Goal: Task Accomplishment & Management: Manage account settings

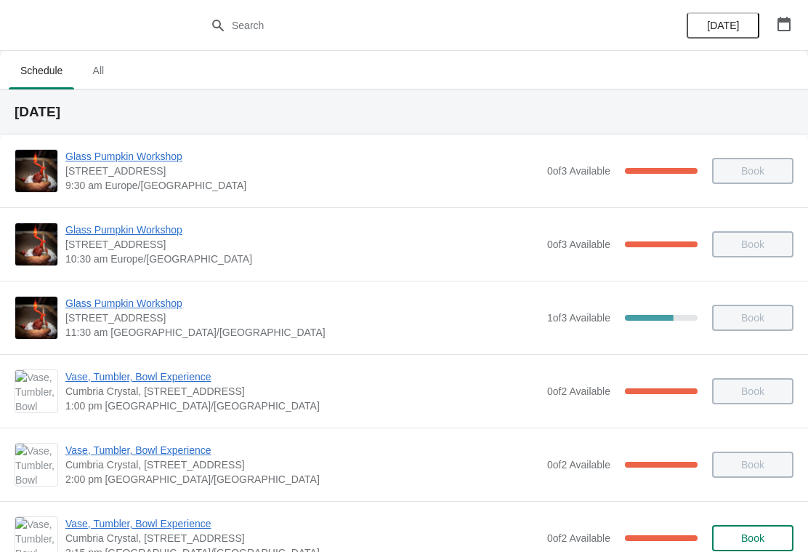
click at [787, 22] on icon "button" at bounding box center [784, 24] width 13 height 15
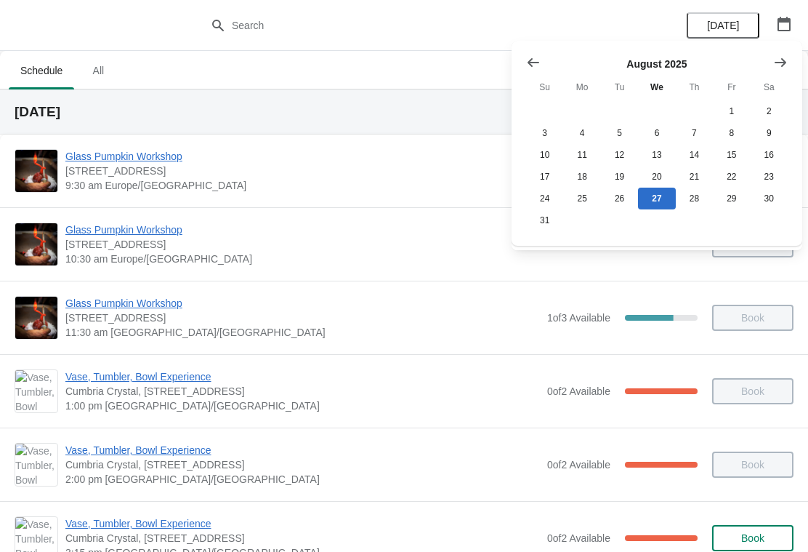
click at [792, 54] on button "Show next month, September 2025" at bounding box center [781, 62] width 26 height 26
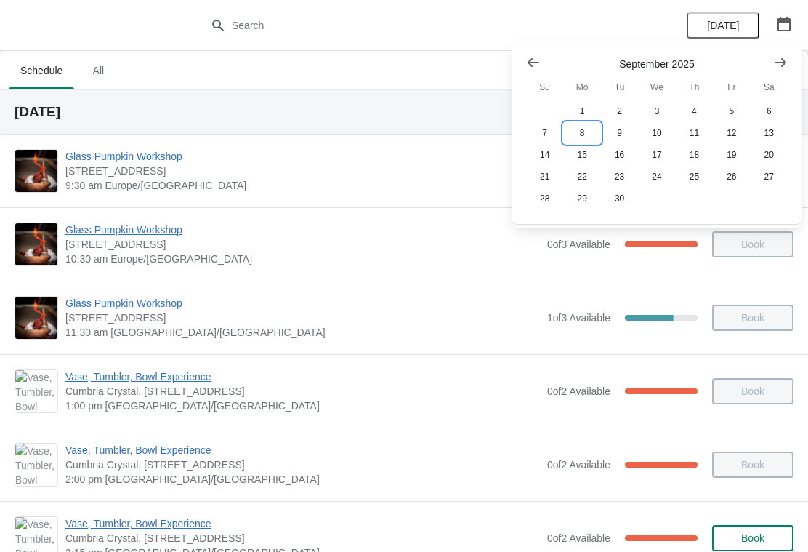
click at [588, 128] on button "8" at bounding box center [581, 133] width 37 height 22
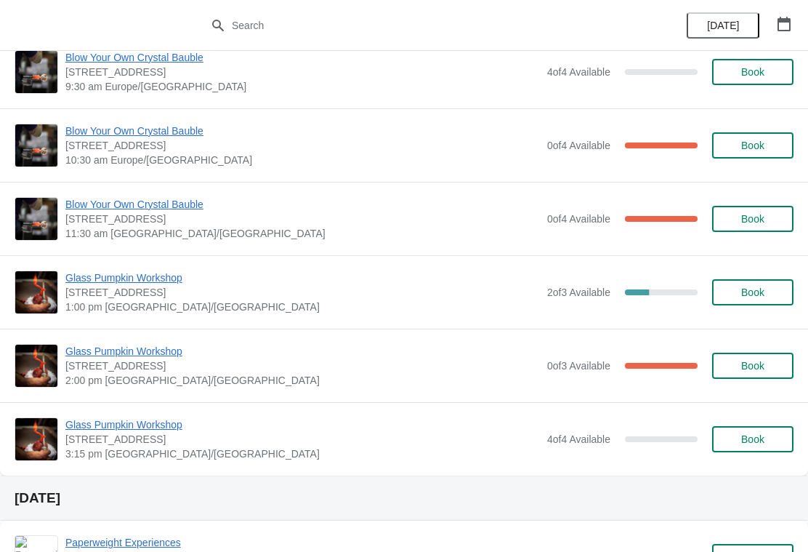
scroll to position [100, 0]
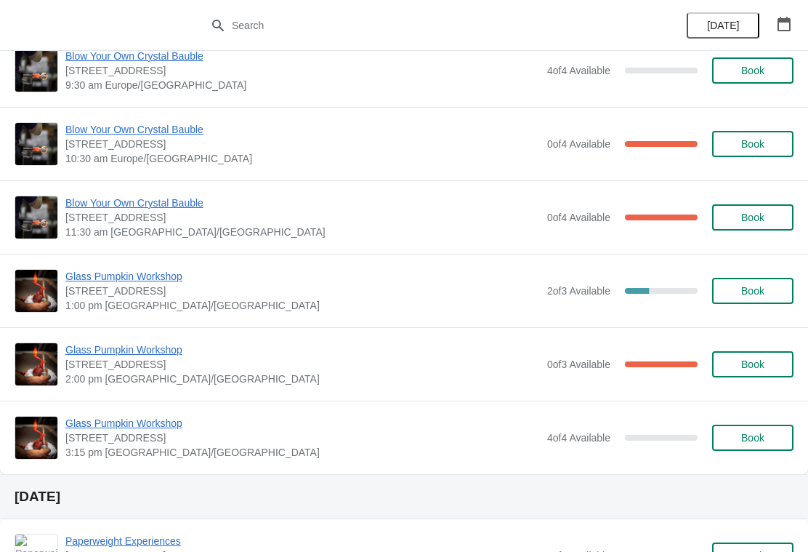
click at [146, 354] on span "Glass Pumpkin Workshop" at bounding box center [302, 349] width 475 height 15
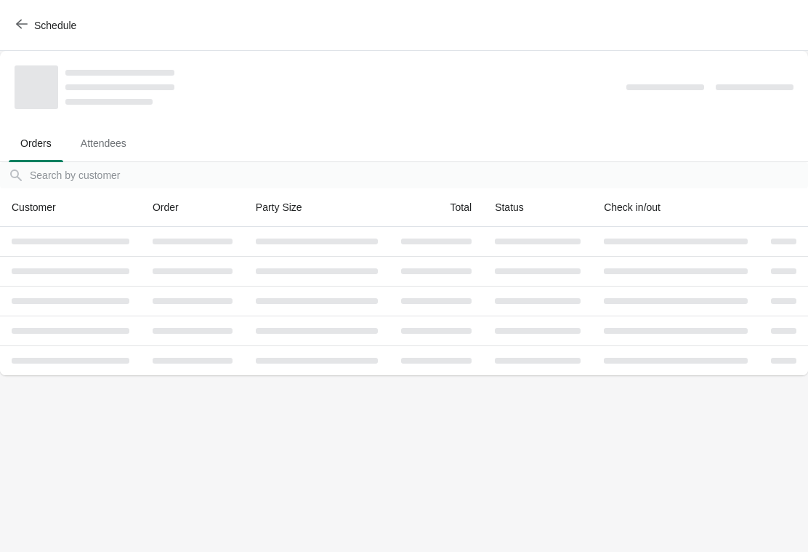
scroll to position [0, 0]
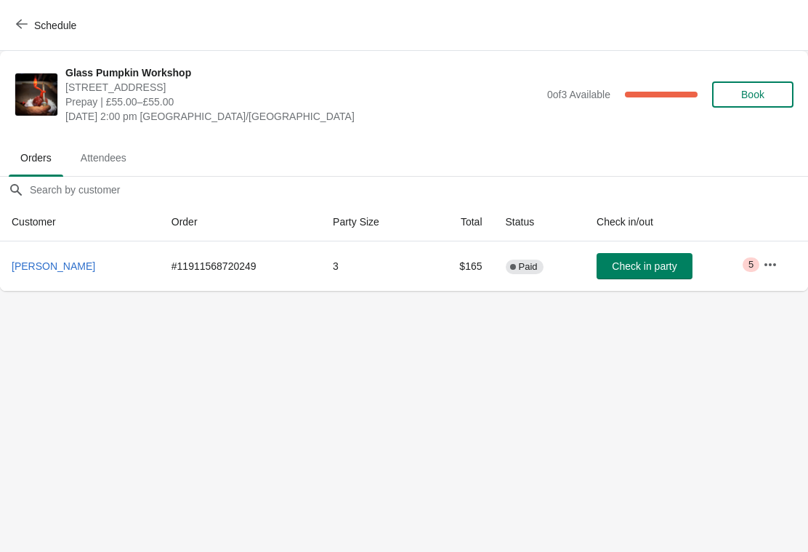
click at [766, 269] on icon "button" at bounding box center [770, 264] width 15 height 15
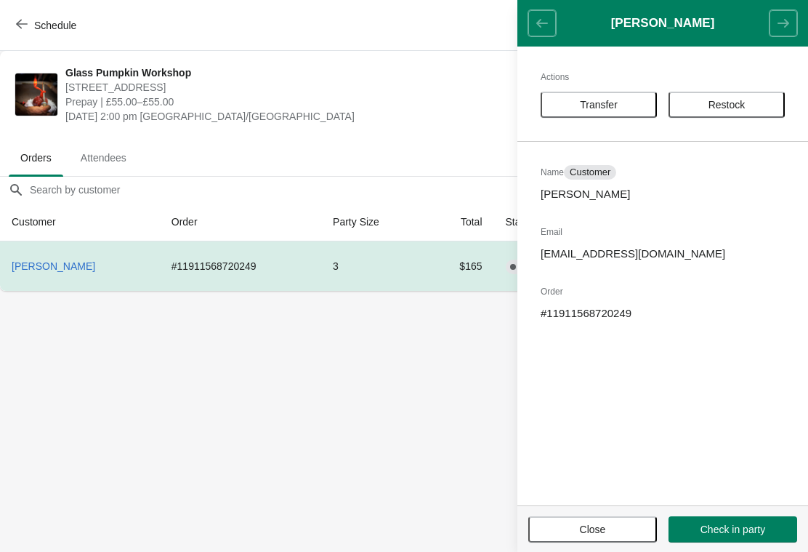
click at [630, 104] on span "Transfer" at bounding box center [599, 105] width 90 height 12
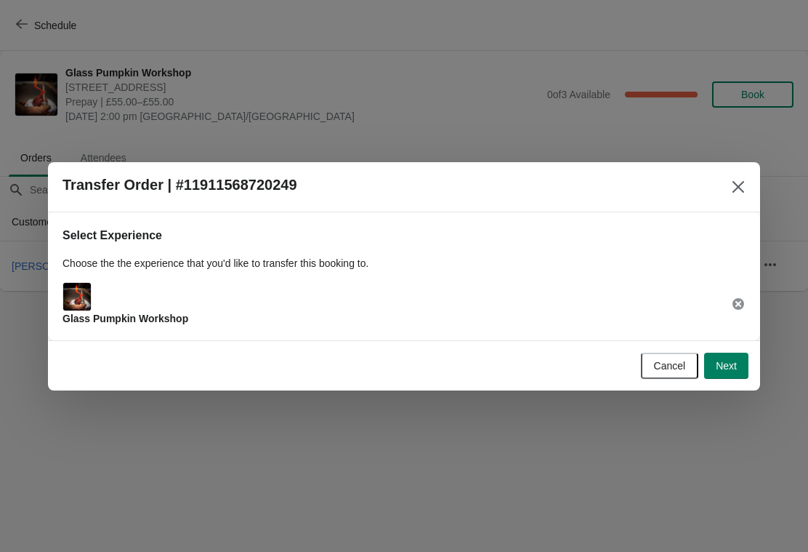
click at [728, 363] on span "Next" at bounding box center [726, 366] width 21 height 12
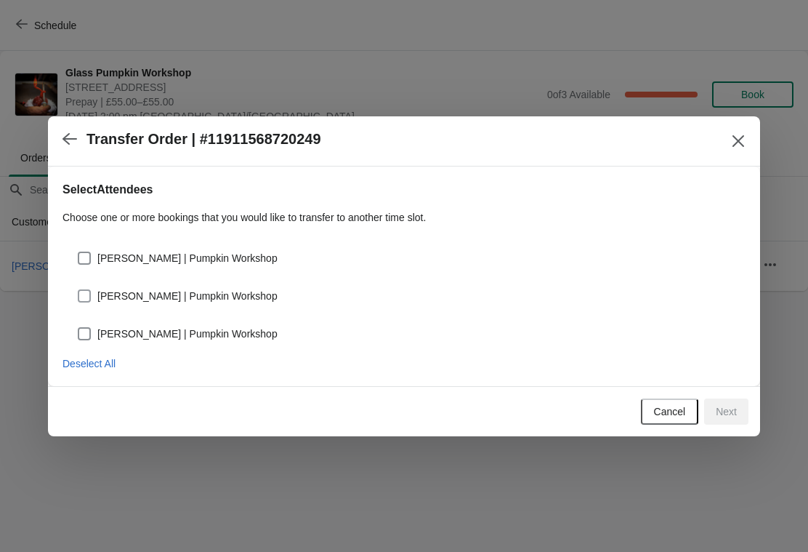
click at [84, 286] on label "karol nicholson | Pumpkin Workshop" at bounding box center [177, 296] width 201 height 20
click at [79, 289] on input "karol nicholson | Pumpkin Workshop" at bounding box center [78, 289] width 1 height 1
checkbox input "true"
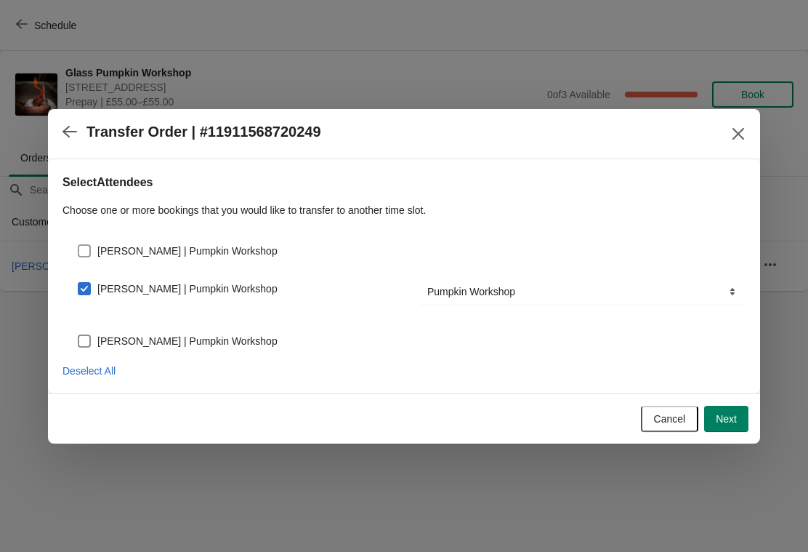
click at [88, 254] on span at bounding box center [84, 250] width 13 height 13
click at [79, 245] on input "Becky Morland | Pumpkin Workshop" at bounding box center [78, 244] width 1 height 1
checkbox input "true"
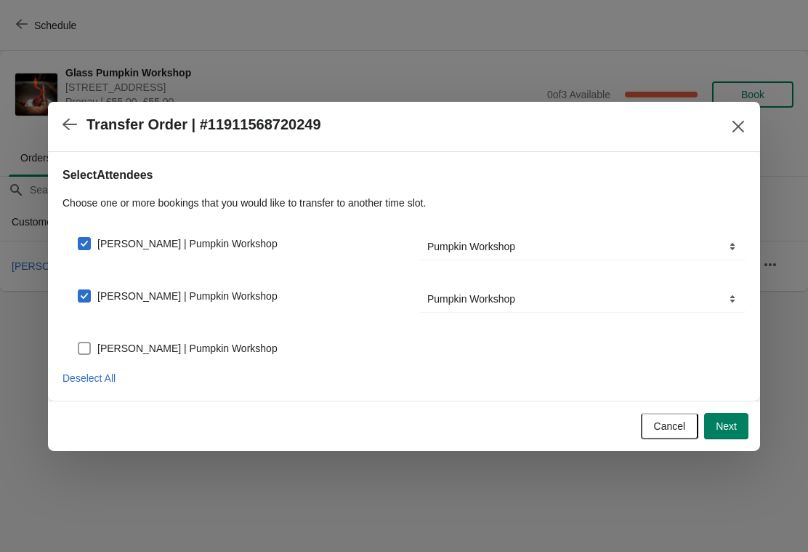
click at [79, 350] on span at bounding box center [84, 348] width 13 height 13
click at [79, 342] on input "karol nicholson | Pumpkin Workshop" at bounding box center [78, 342] width 1 height 1
checkbox input "true"
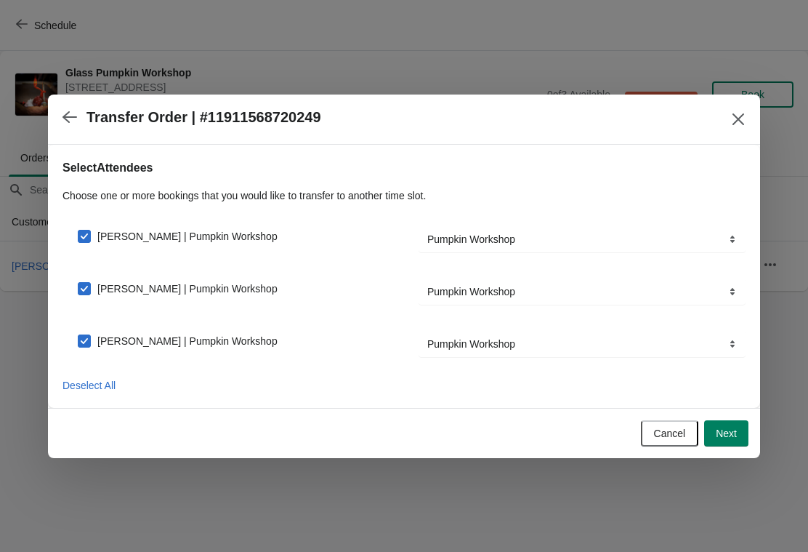
click at [738, 435] on button "Next" at bounding box center [726, 433] width 44 height 26
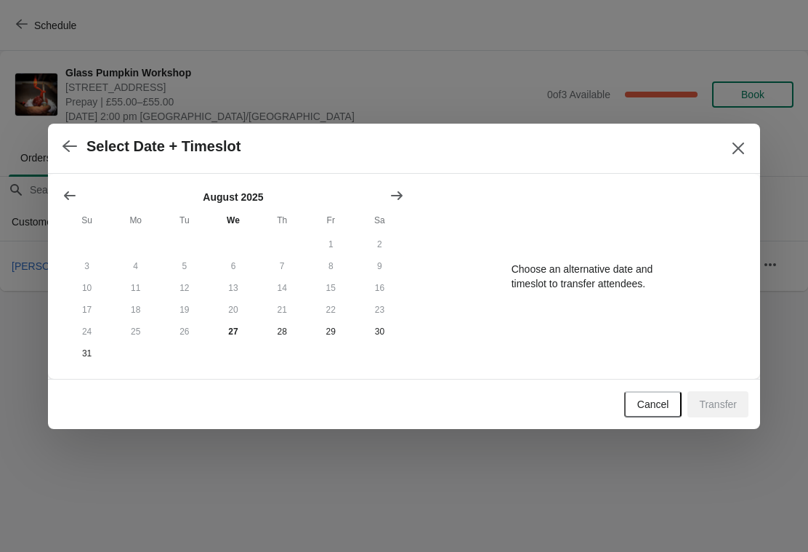
click at [401, 191] on icon "Show next month, September 2025" at bounding box center [397, 194] width 12 height 9
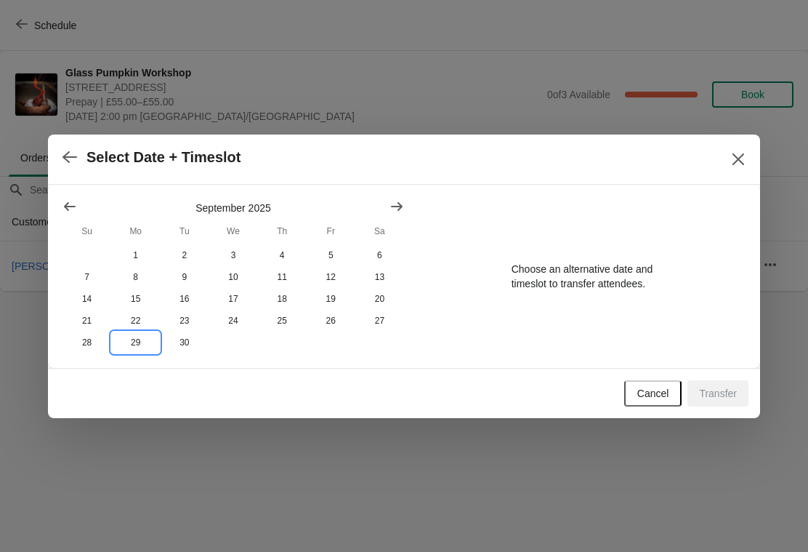
click at [134, 349] on button "29" at bounding box center [135, 342] width 49 height 22
click at [645, 396] on span "Cancel" at bounding box center [654, 393] width 32 height 12
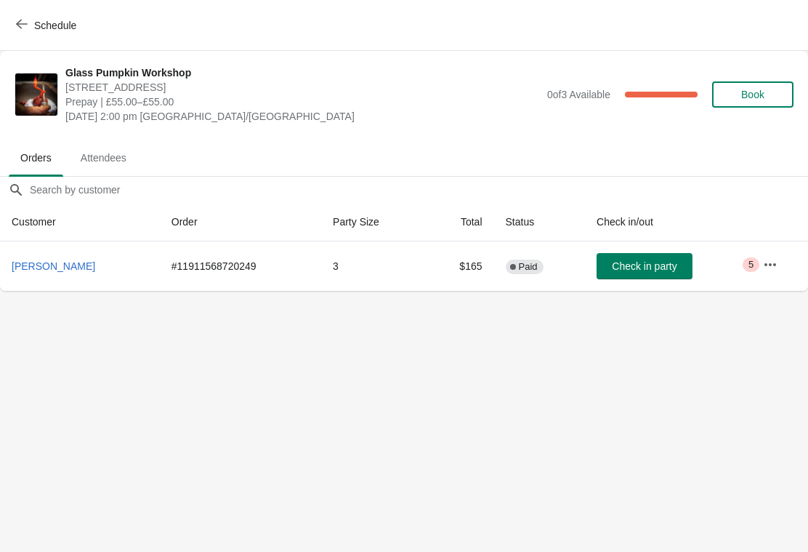
click at [20, 22] on icon "button" at bounding box center [22, 24] width 12 height 12
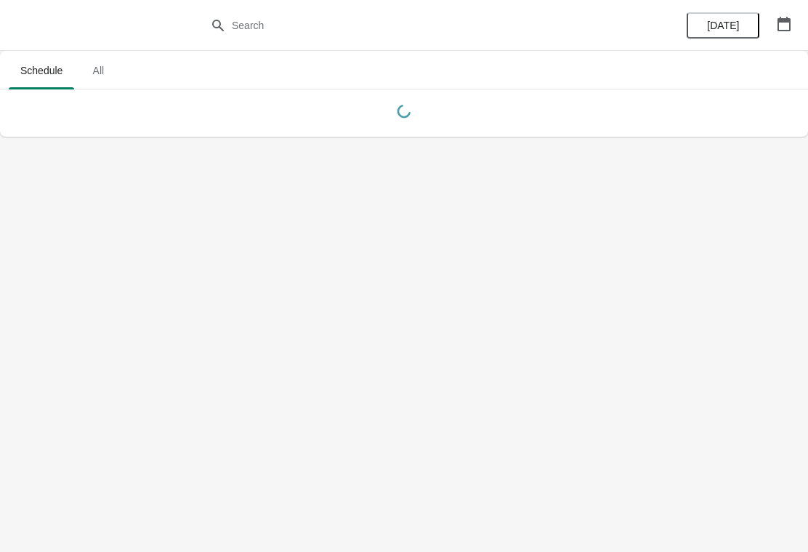
click at [797, 20] on button "button" at bounding box center [784, 24] width 26 height 26
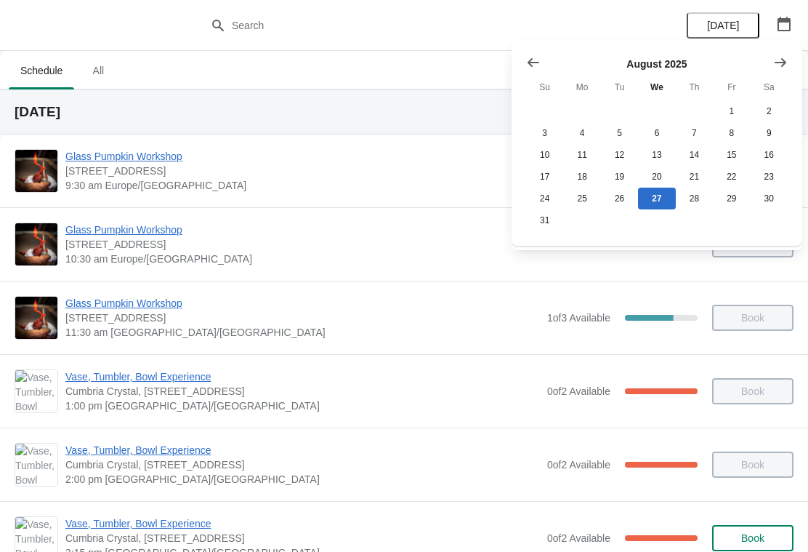
click at [789, 64] on button "Show next month, September 2025" at bounding box center [781, 62] width 26 height 26
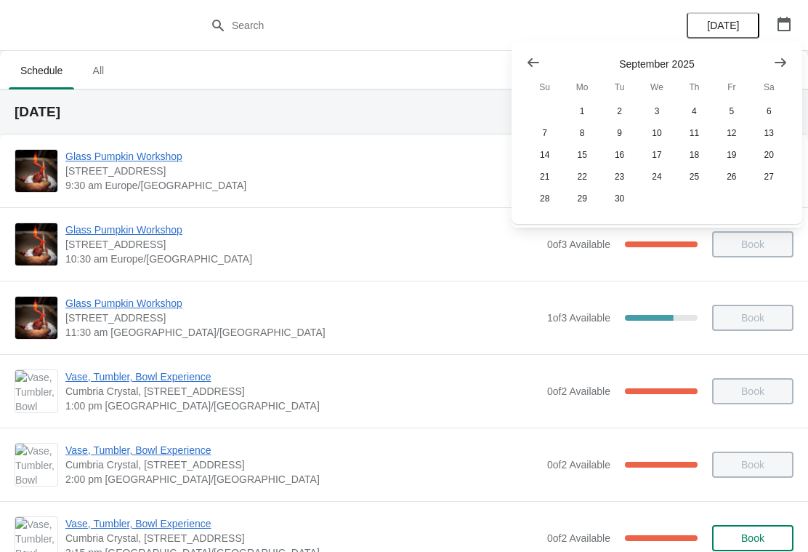
click at [786, 61] on icon "Show next month, October 2025" at bounding box center [780, 62] width 15 height 15
click at [586, 123] on button "6" at bounding box center [581, 133] width 37 height 22
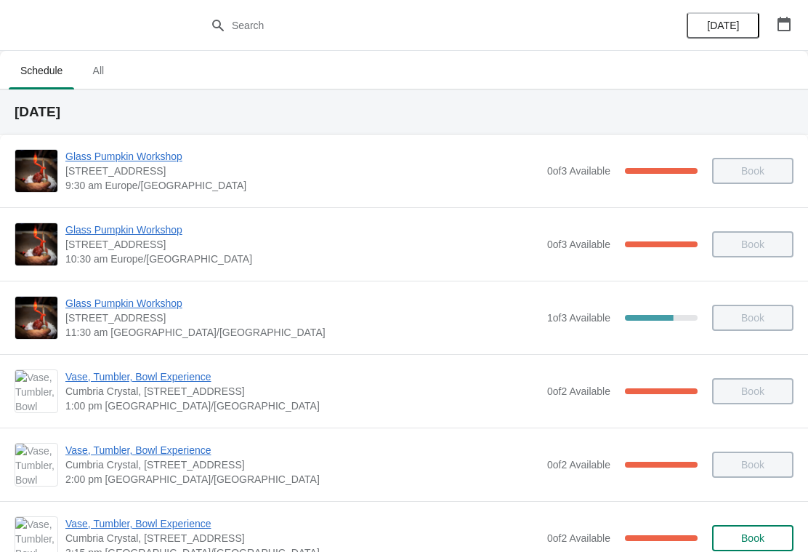
click at [786, 27] on icon "button" at bounding box center [784, 24] width 15 height 15
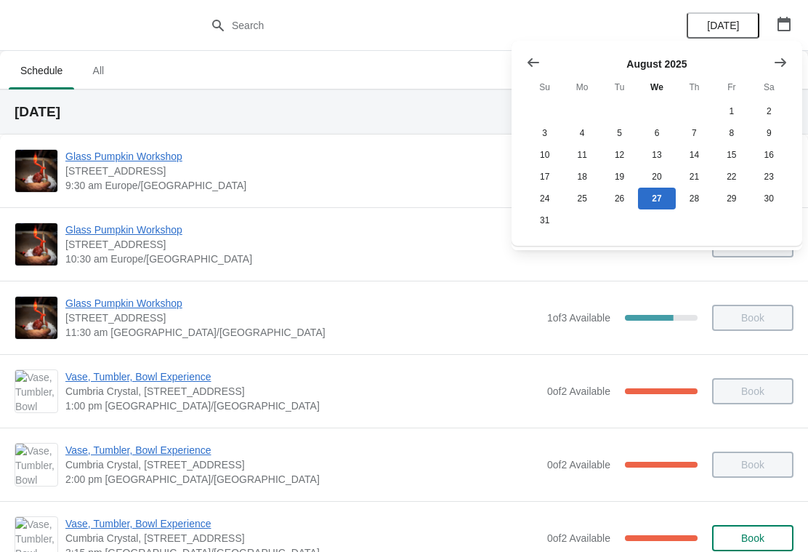
click at [787, 65] on icon "Show next month, September 2025" at bounding box center [780, 62] width 15 height 15
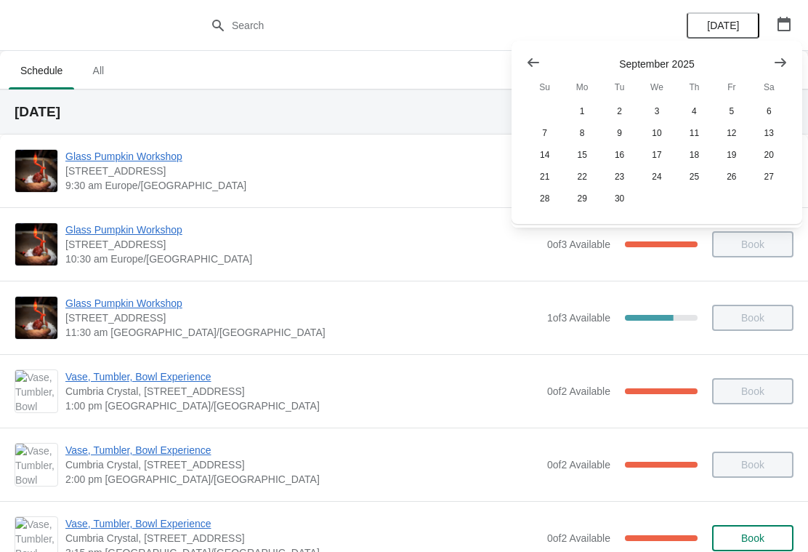
click at [779, 63] on icon "Show next month, October 2025" at bounding box center [781, 61] width 12 height 9
click at [699, 149] on button "16" at bounding box center [694, 155] width 37 height 22
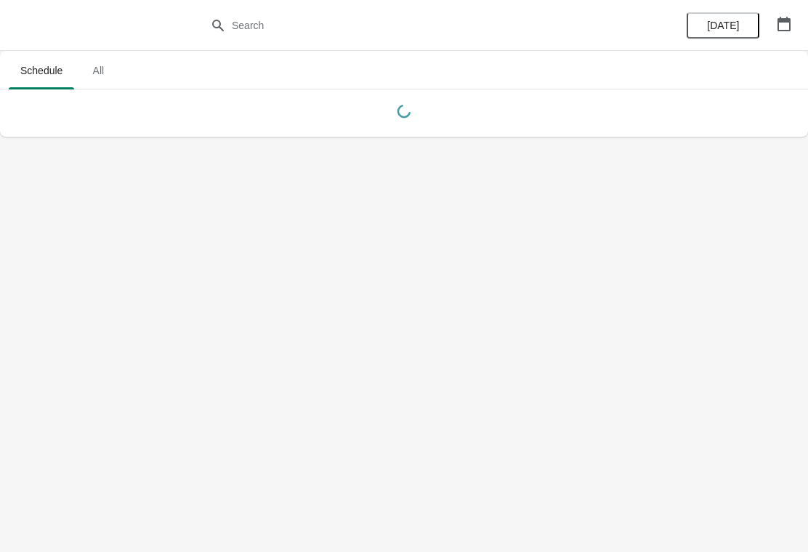
click at [781, 22] on icon "button" at bounding box center [784, 24] width 13 height 15
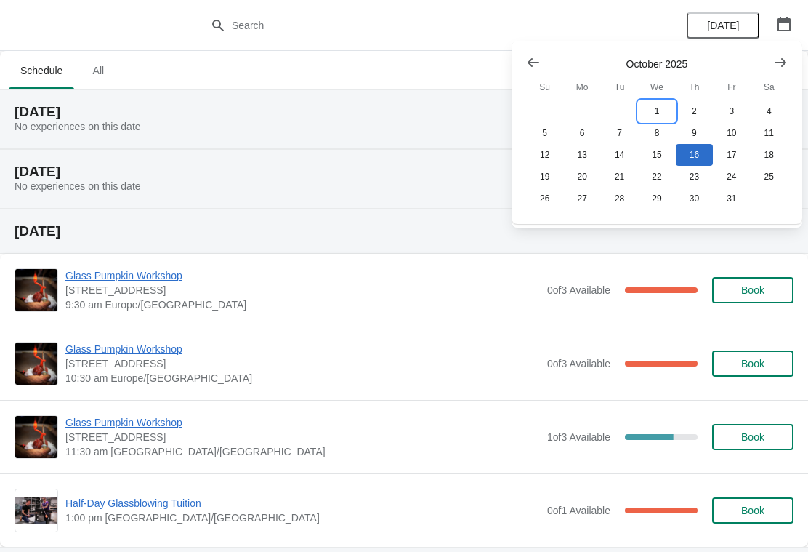
click at [665, 113] on button "1" at bounding box center [656, 111] width 37 height 22
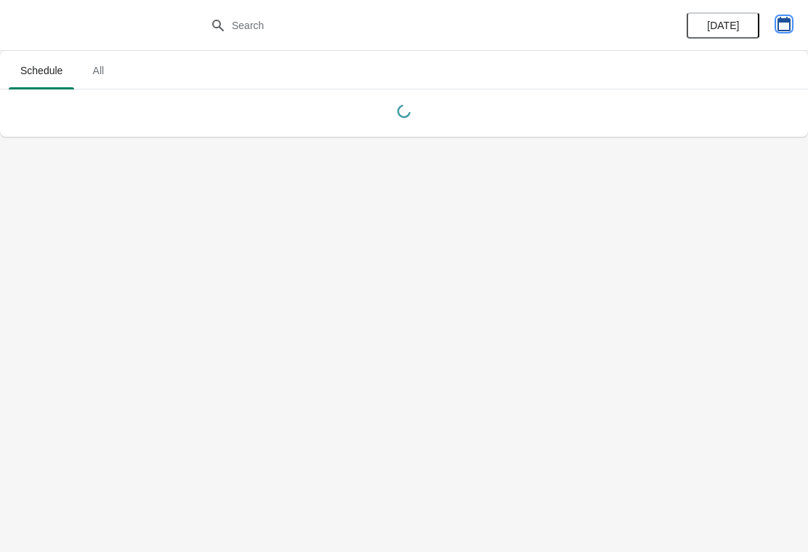
click at [784, 23] on icon "button" at bounding box center [784, 24] width 15 height 15
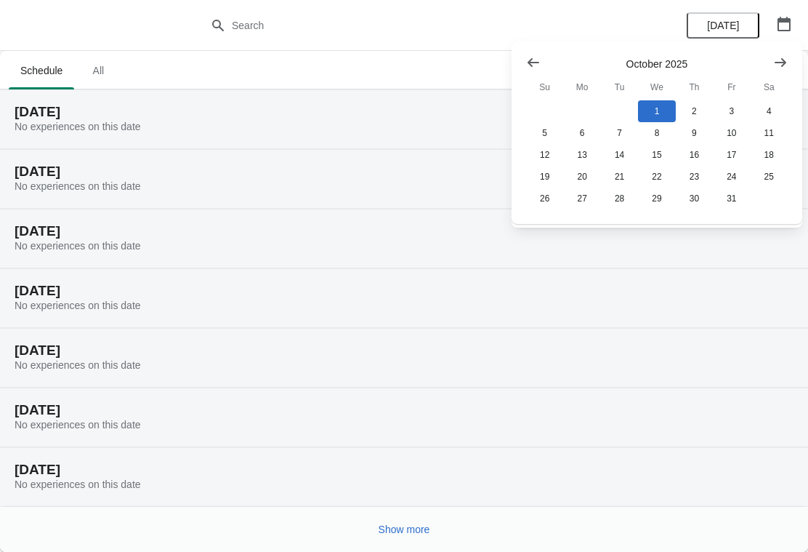
click at [527, 54] on button "Show previous month, September 2025" at bounding box center [534, 62] width 26 height 26
click at [622, 138] on button "9" at bounding box center [619, 133] width 37 height 22
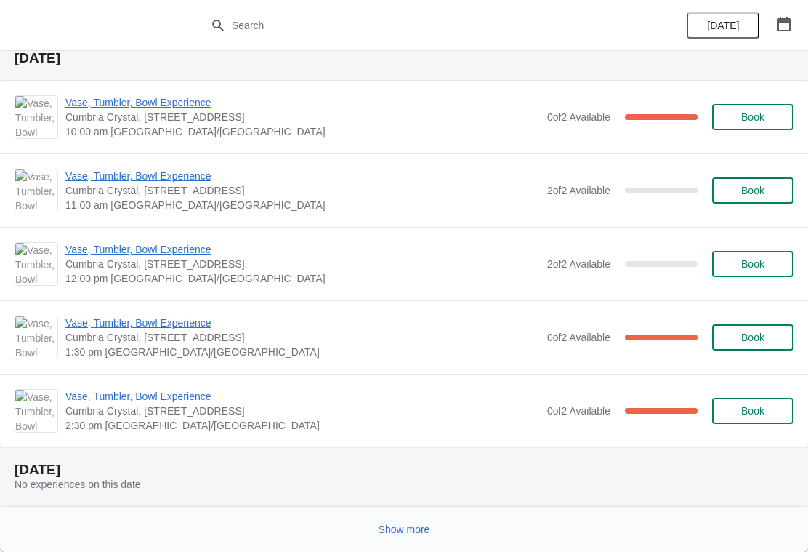
scroll to position [1628, 0]
click at [414, 522] on button "Show more" at bounding box center [404, 529] width 63 height 26
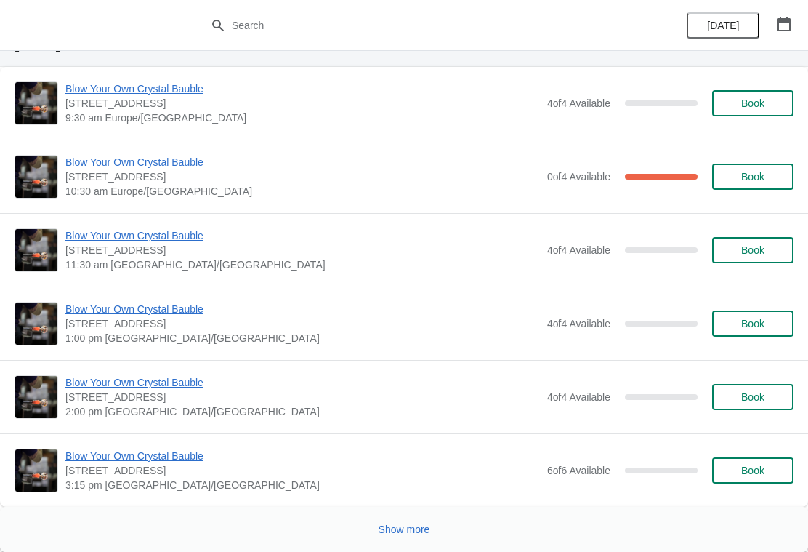
scroll to position [3732, 0]
click at [411, 522] on button "Show more" at bounding box center [404, 529] width 63 height 26
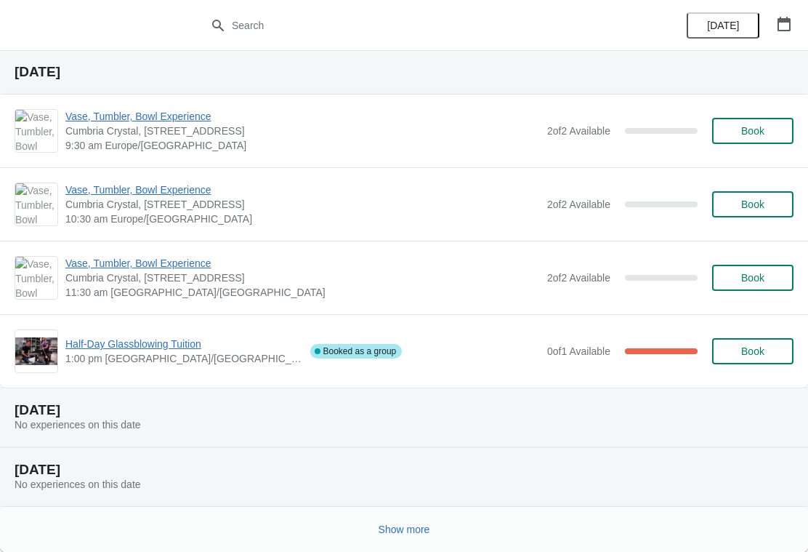
scroll to position [4546, 0]
click at [401, 521] on button "Show more" at bounding box center [404, 529] width 63 height 26
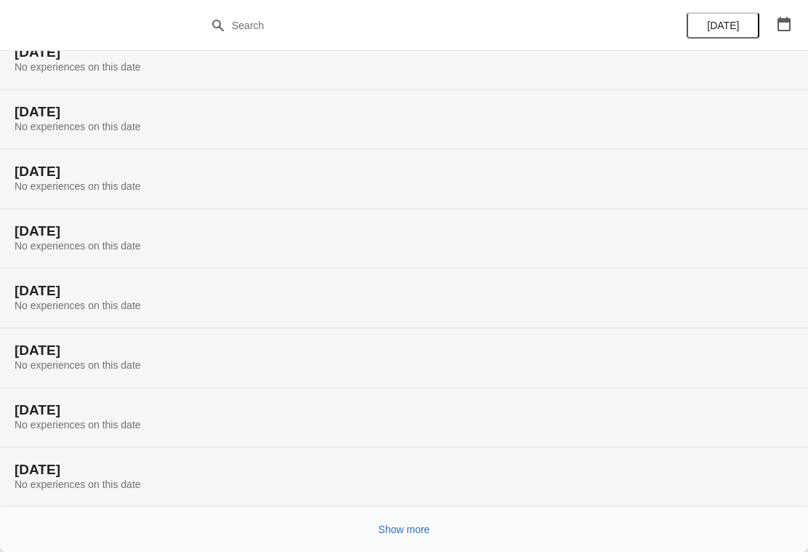
scroll to position [5023, 0]
click at [417, 522] on button "Show more" at bounding box center [404, 529] width 63 height 26
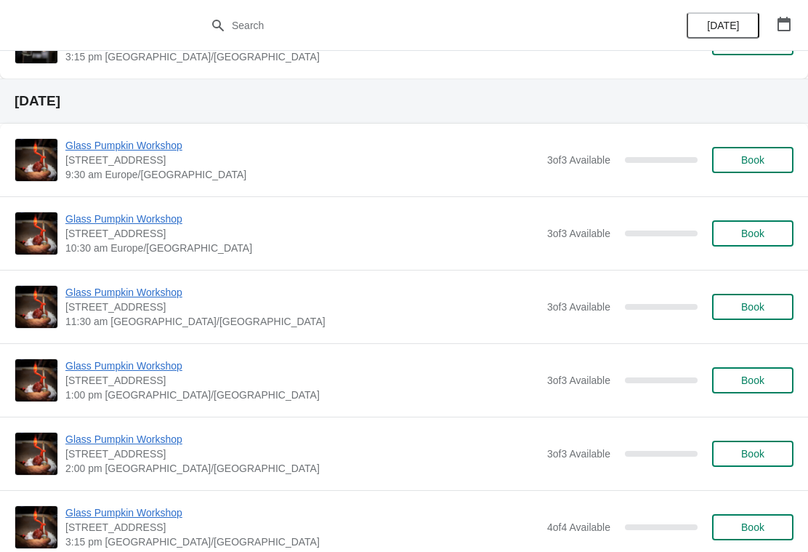
scroll to position [6598, 0]
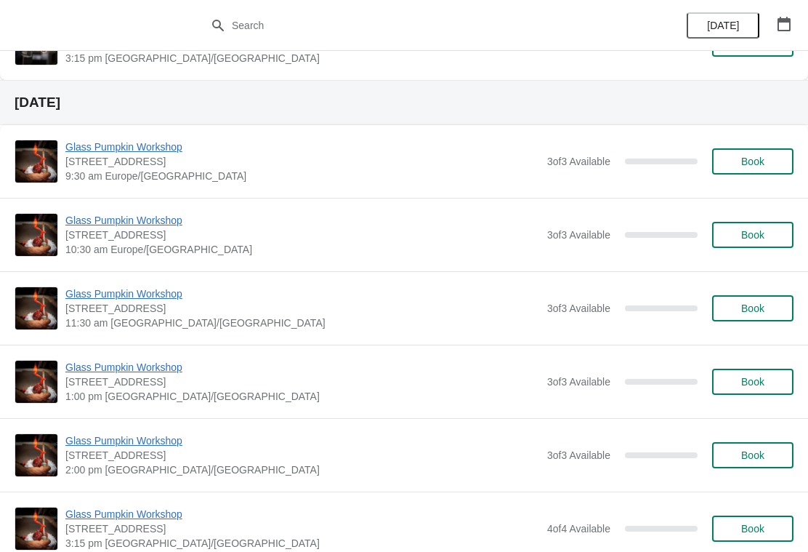
click at [787, 23] on icon "button" at bounding box center [784, 24] width 15 height 15
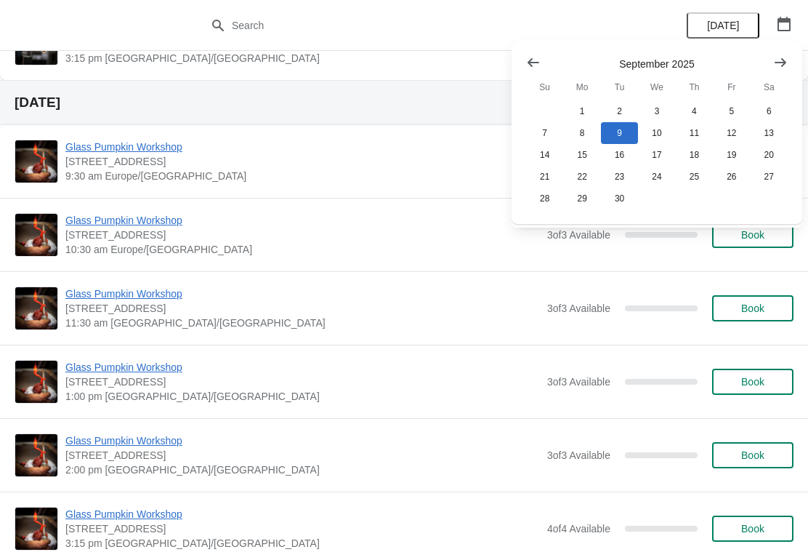
click at [779, 63] on icon "Show next month, October 2025" at bounding box center [781, 61] width 12 height 9
click at [586, 154] on button "13" at bounding box center [581, 155] width 37 height 22
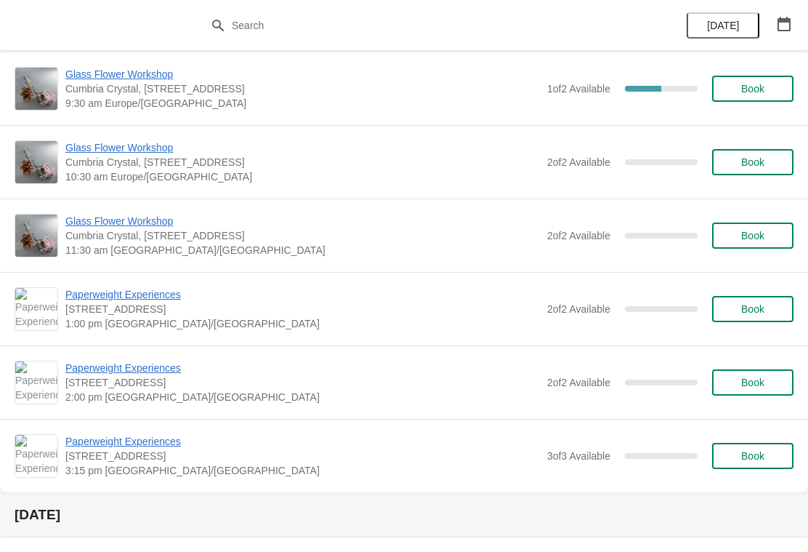
scroll to position [83, 0]
click at [159, 300] on span "Paperweight Experiences" at bounding box center [302, 293] width 475 height 15
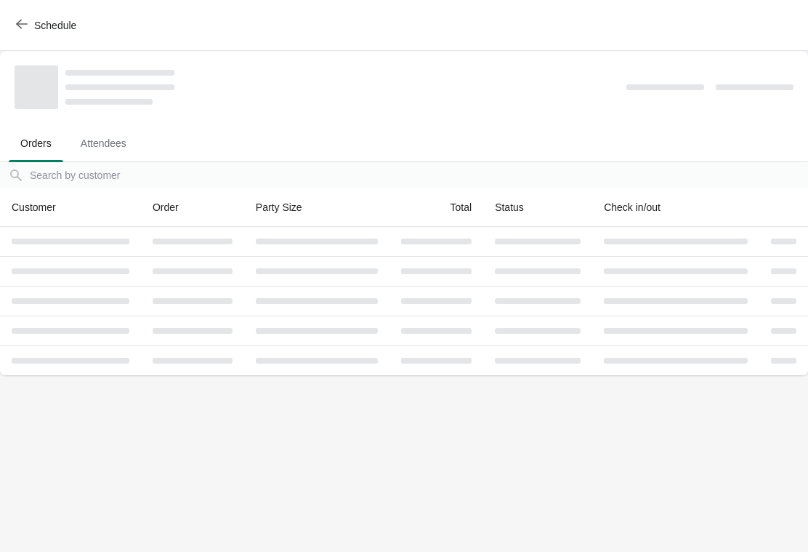
scroll to position [0, 0]
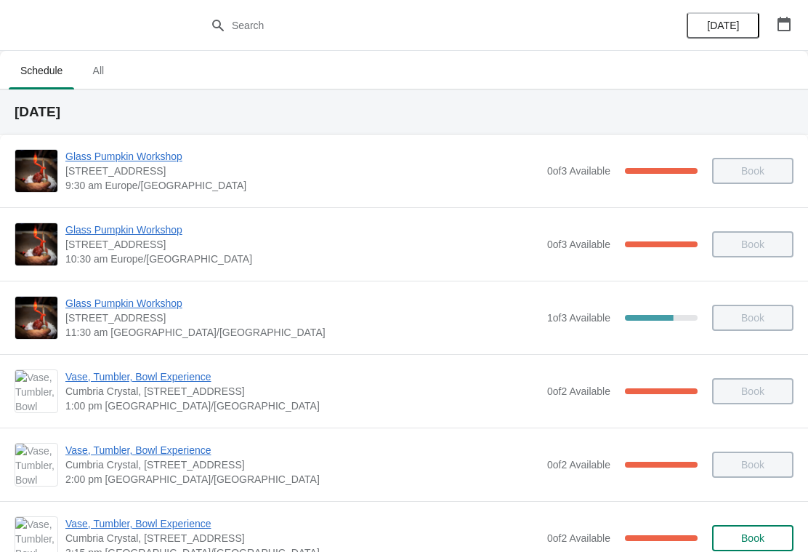
click at [777, 35] on button "button" at bounding box center [784, 24] width 26 height 26
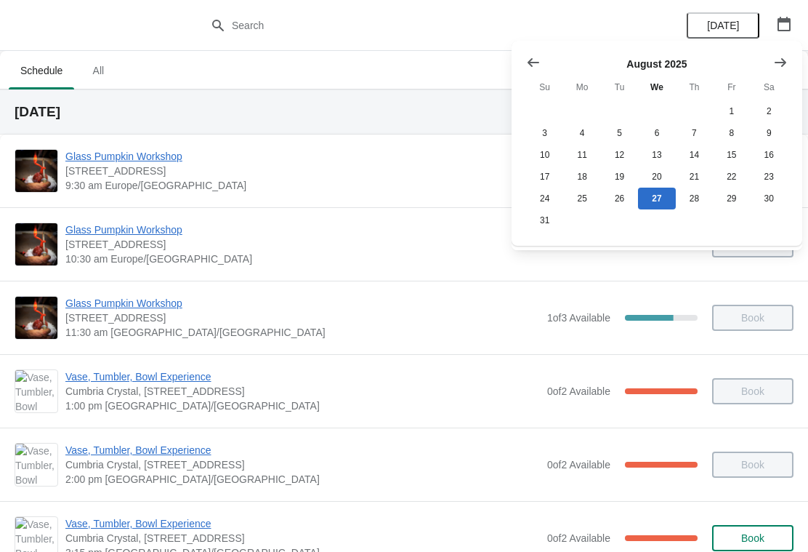
click at [784, 63] on icon "Show next month, September 2025" at bounding box center [781, 61] width 12 height 9
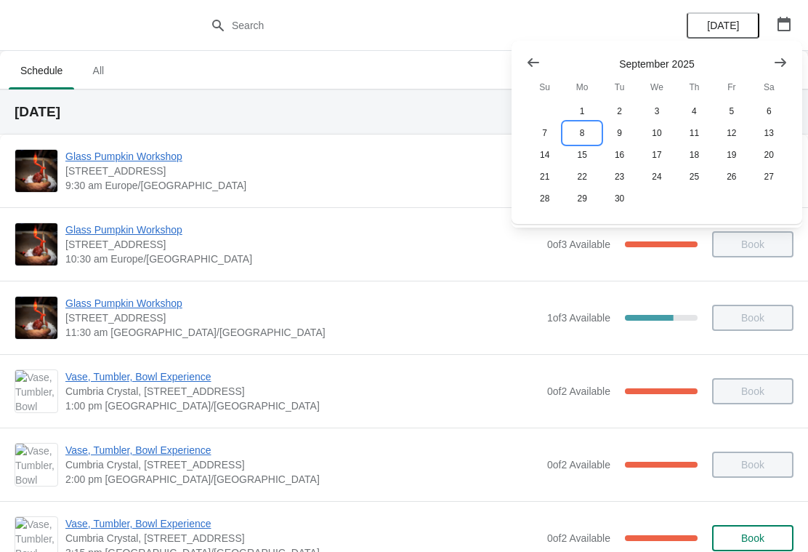
click at [589, 135] on button "8" at bounding box center [581, 133] width 37 height 22
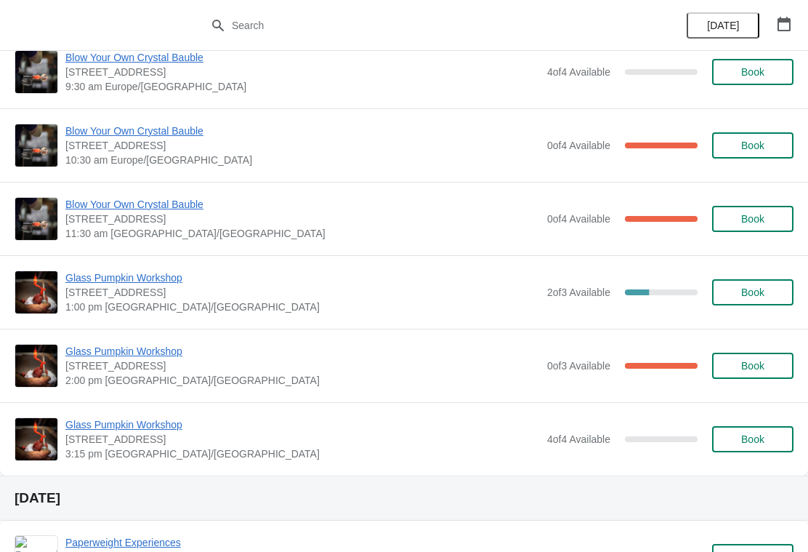
scroll to position [98, 0]
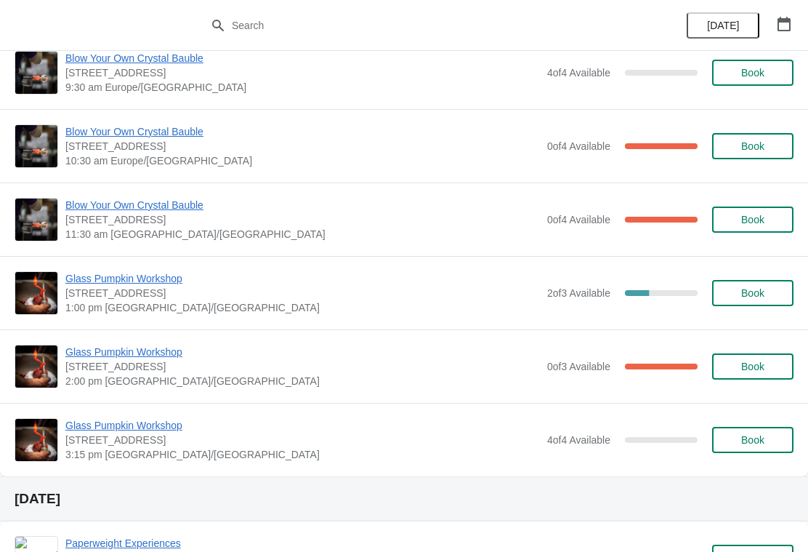
click at [168, 357] on span "Glass Pumpkin Workshop" at bounding box center [302, 352] width 475 height 15
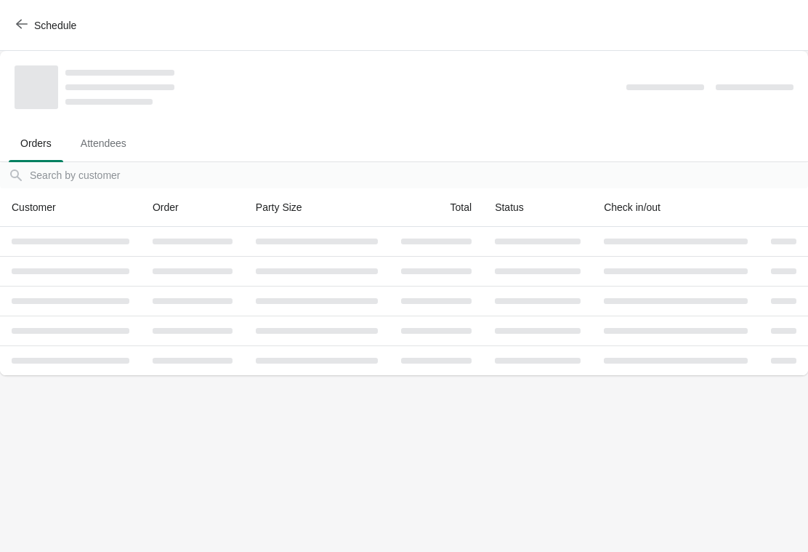
scroll to position [0, 0]
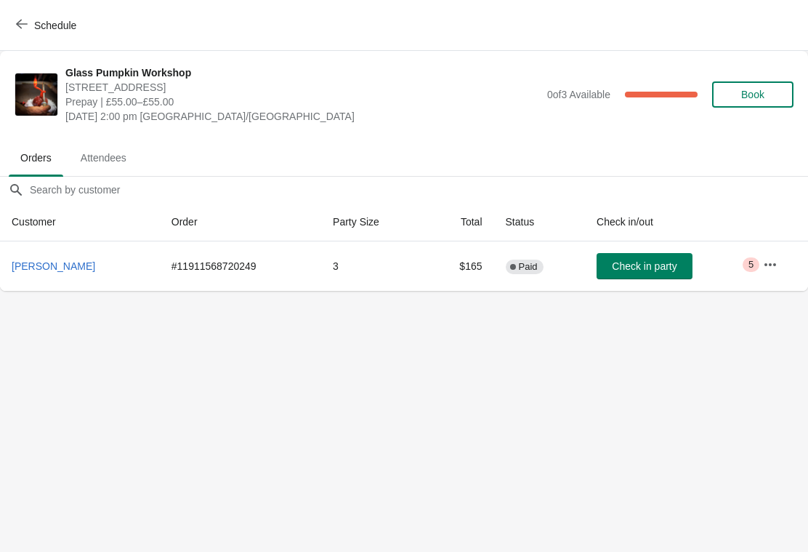
click at [765, 268] on icon "button" at bounding box center [770, 264] width 15 height 15
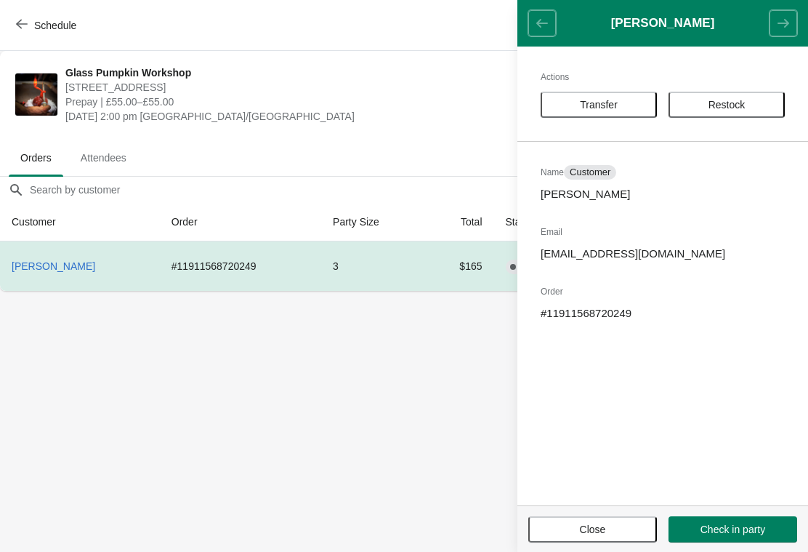
click at [611, 103] on span "Transfer" at bounding box center [599, 105] width 38 height 12
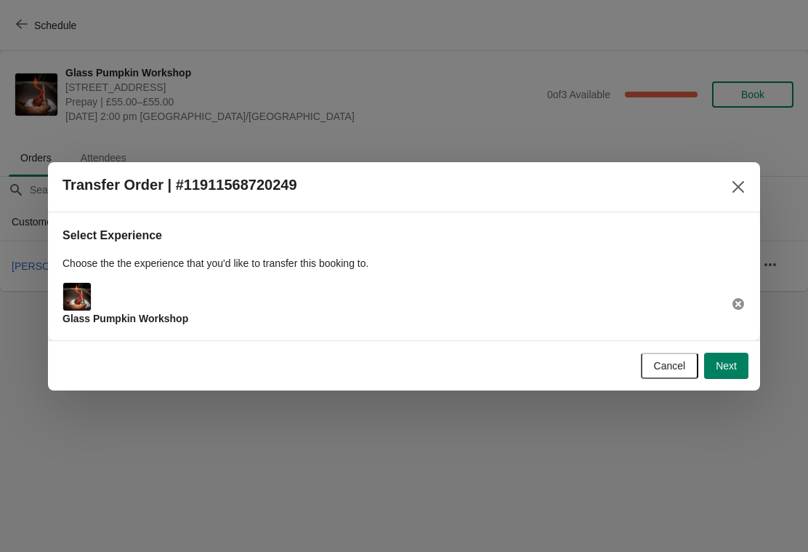
click at [727, 361] on span "Next" at bounding box center [726, 366] width 21 height 12
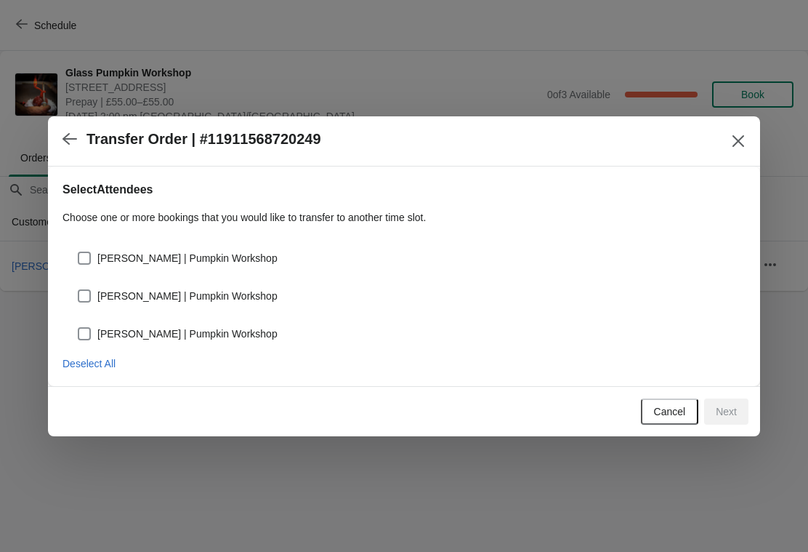
click at [70, 257] on div "Becky Morland | Pumpkin Workshop" at bounding box center [404, 252] width 683 height 32
click at [87, 293] on span at bounding box center [84, 295] width 13 height 13
click at [79, 290] on input "karol nicholson | Pumpkin Workshop" at bounding box center [78, 289] width 1 height 1
checkbox input "true"
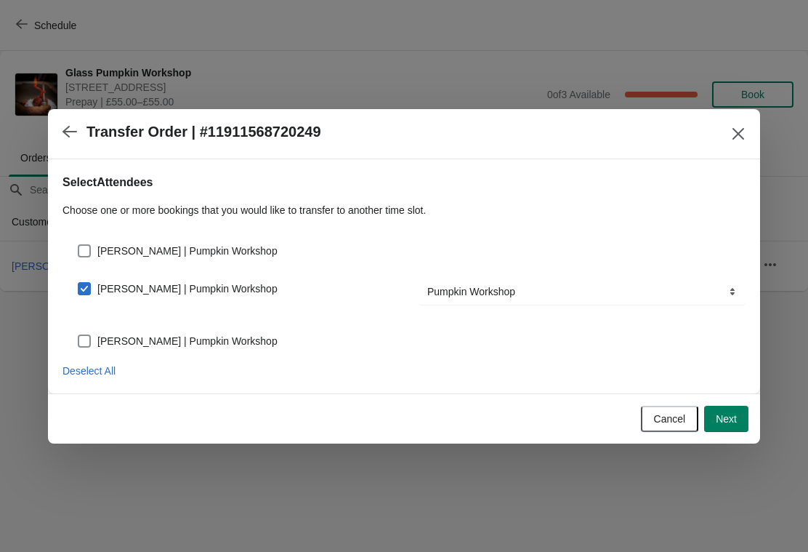
click at [89, 249] on span at bounding box center [84, 250] width 13 height 13
click at [79, 245] on input "Becky Morland | Pumpkin Workshop" at bounding box center [78, 244] width 1 height 1
checkbox input "true"
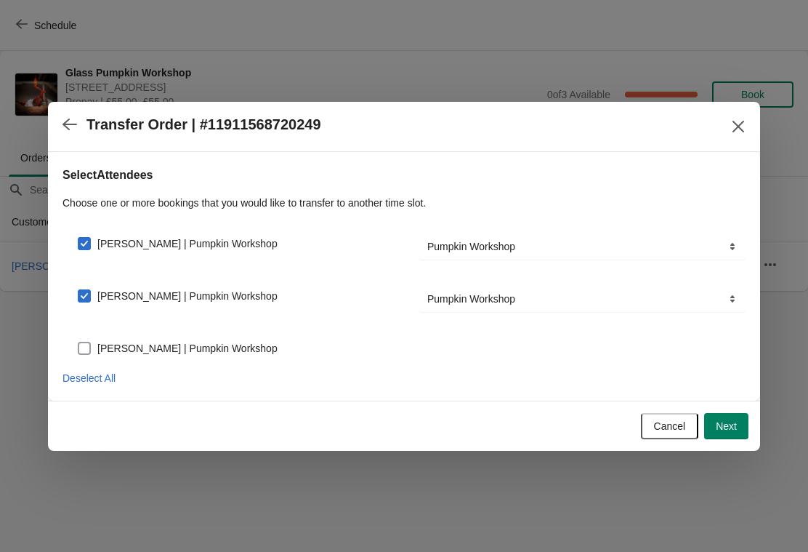
click at [100, 346] on span "karol nicholson | Pumpkin Workshop" at bounding box center [187, 348] width 180 height 15
click at [79, 342] on input "karol nicholson | Pumpkin Workshop" at bounding box center [78, 342] width 1 height 1
checkbox input "true"
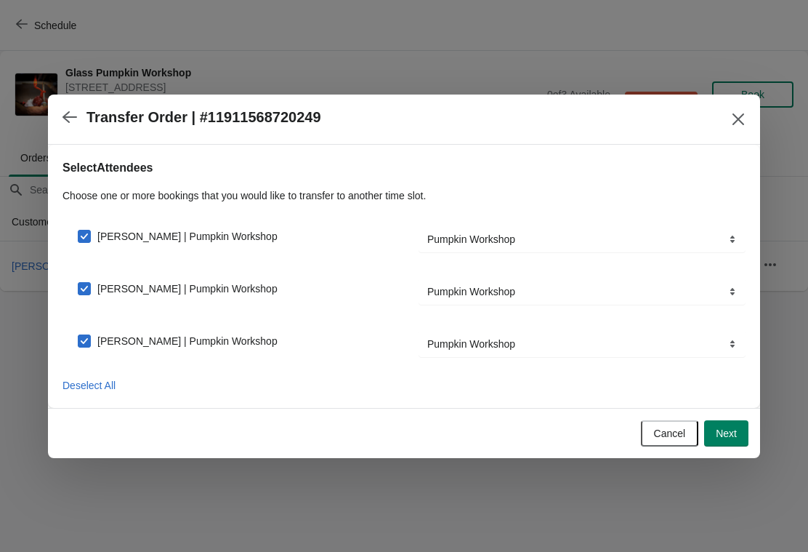
click at [737, 433] on button "Next" at bounding box center [726, 433] width 44 height 26
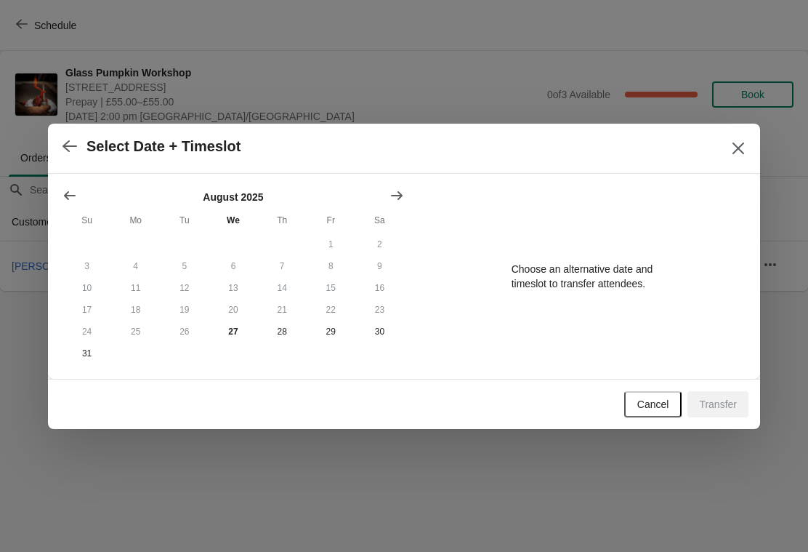
click at [388, 194] on button "Show next month, September 2025" at bounding box center [397, 195] width 26 height 26
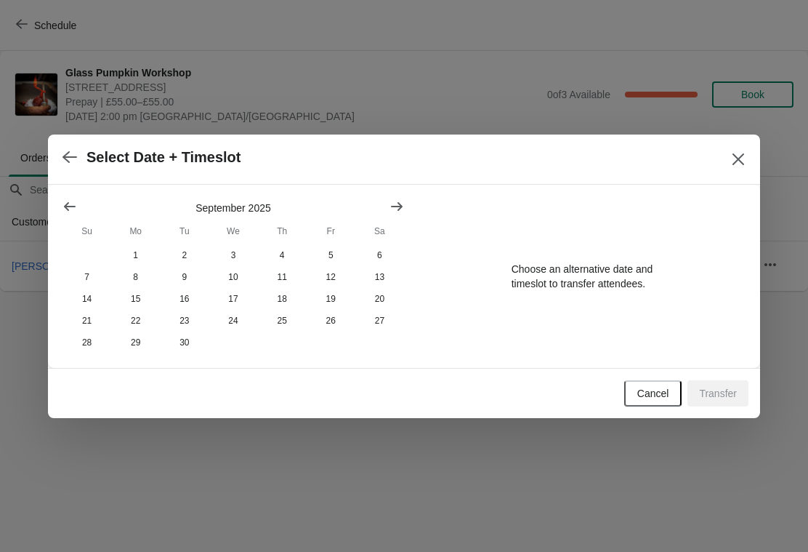
click at [394, 203] on icon "Show next month, October 2025" at bounding box center [397, 206] width 15 height 15
click at [137, 296] on button "13" at bounding box center [135, 299] width 49 height 22
click at [141, 293] on button "13" at bounding box center [135, 299] width 49 height 22
click at [656, 395] on span "Cancel" at bounding box center [654, 393] width 32 height 12
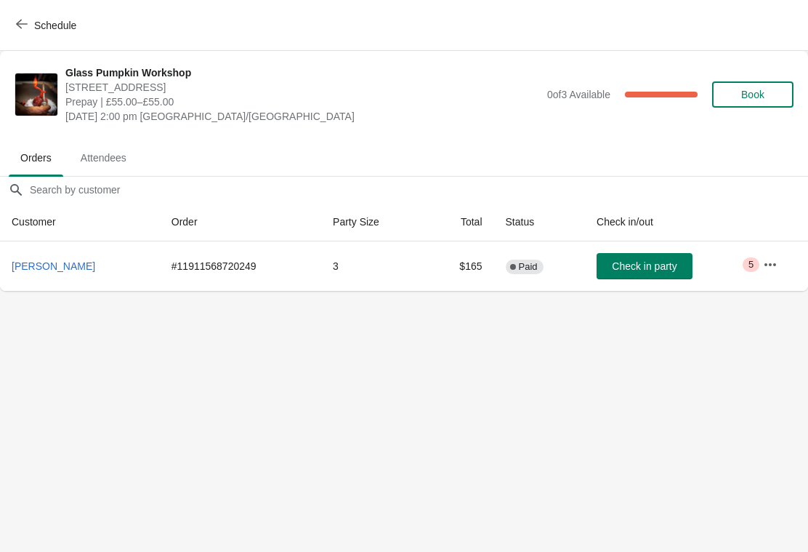
click at [777, 260] on icon "button" at bounding box center [770, 264] width 15 height 15
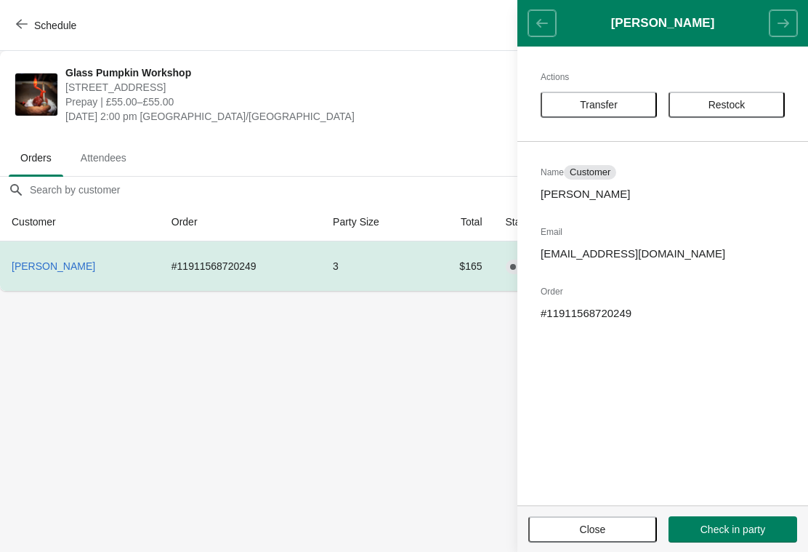
click at [12, 37] on button "Schedule" at bounding box center [47, 25] width 81 height 26
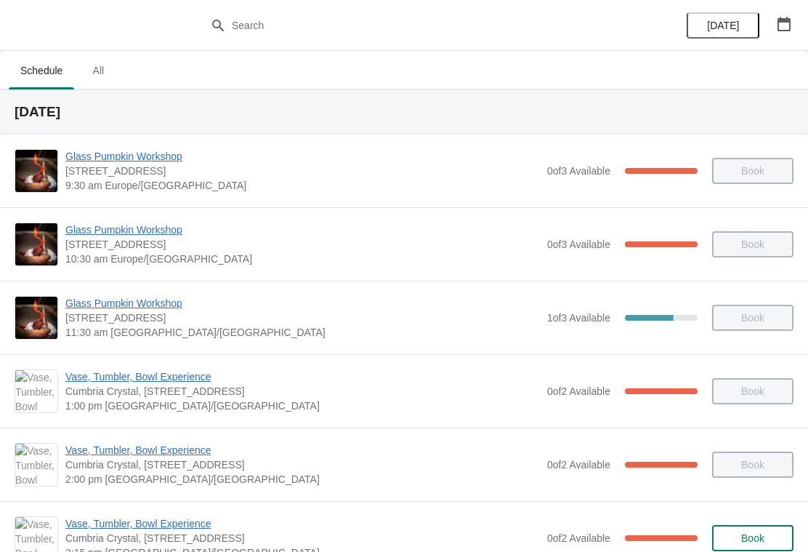
click at [788, 31] on icon "button" at bounding box center [784, 24] width 13 height 15
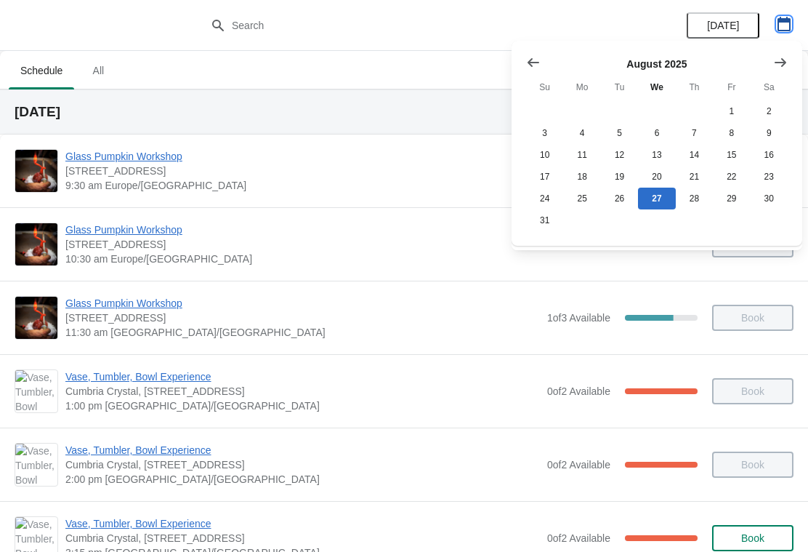
click at [785, 12] on button "button" at bounding box center [784, 24] width 26 height 26
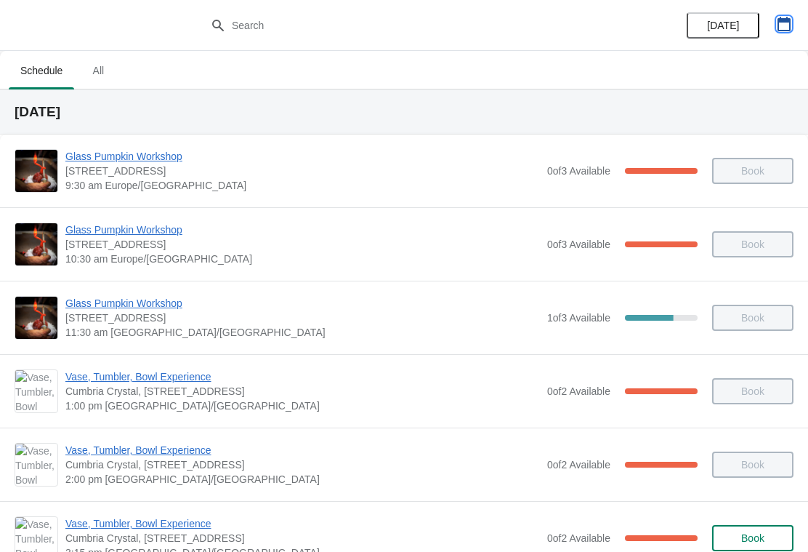
click at [781, 11] on button "button" at bounding box center [784, 24] width 26 height 26
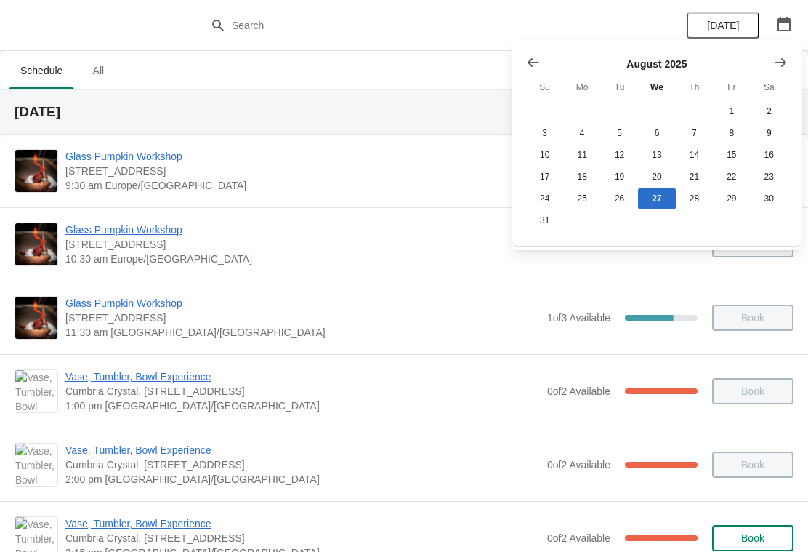
click at [787, 68] on icon "Show next month, September 2025" at bounding box center [780, 62] width 15 height 15
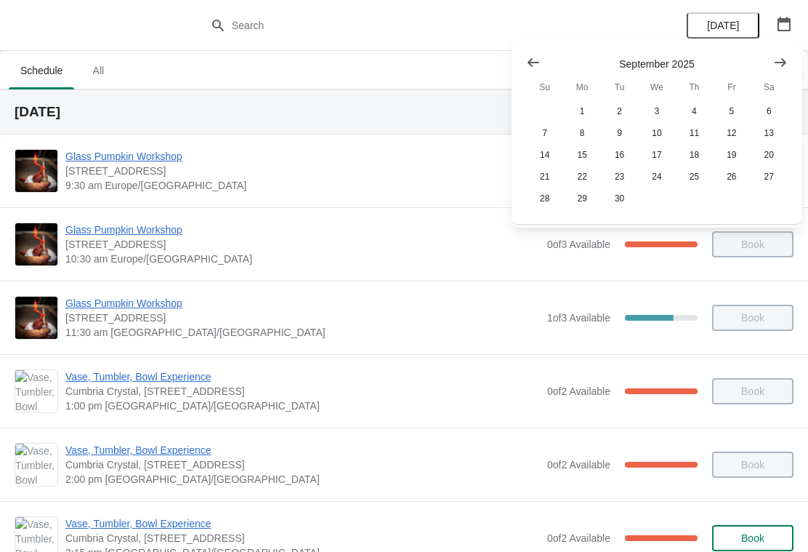
click at [785, 73] on button "Show next month, October 2025" at bounding box center [781, 62] width 26 height 26
click at [579, 163] on button "13" at bounding box center [581, 155] width 37 height 22
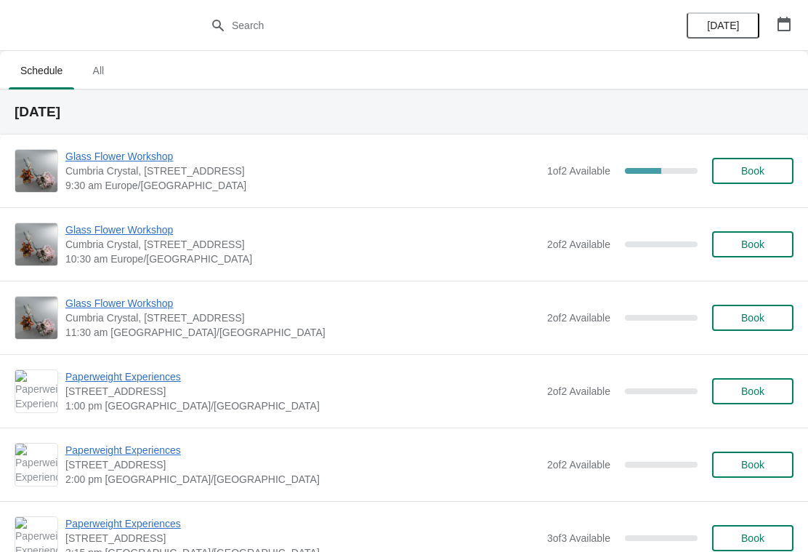
click at [777, 18] on icon "button" at bounding box center [784, 24] width 15 height 15
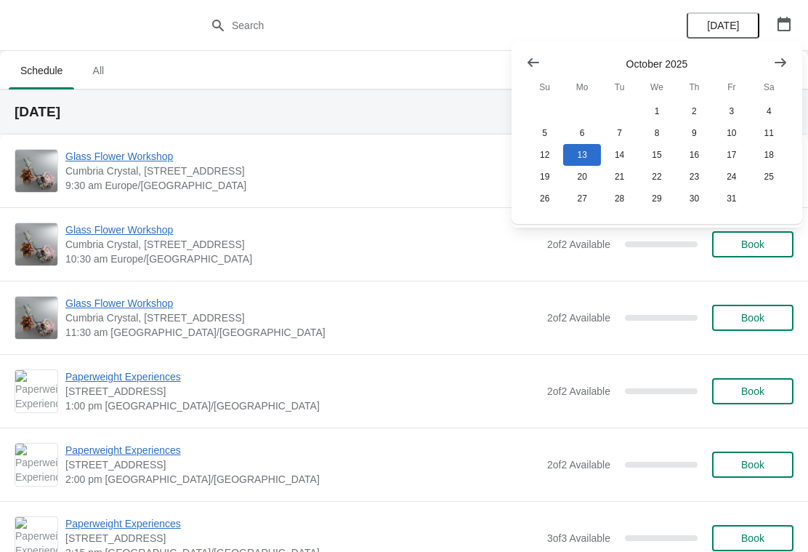
click at [530, 60] on icon "Show previous month, September 2025" at bounding box center [533, 62] width 15 height 15
click at [590, 130] on button "8" at bounding box center [581, 133] width 37 height 22
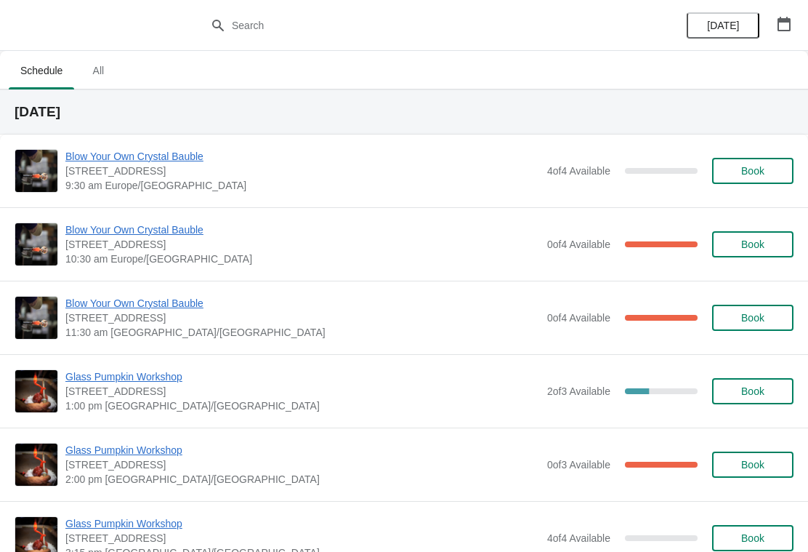
click at [145, 448] on span "Glass Pumpkin Workshop" at bounding box center [302, 450] width 475 height 15
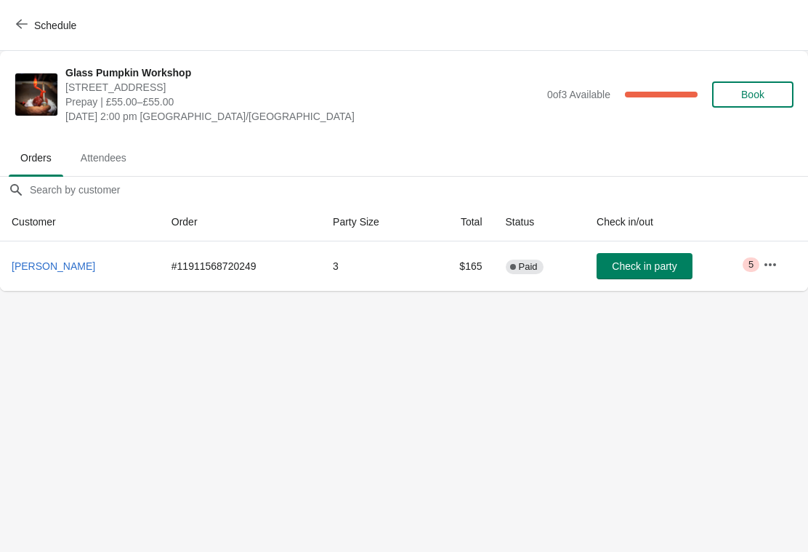
click at [773, 265] on icon "button" at bounding box center [770, 264] width 15 height 15
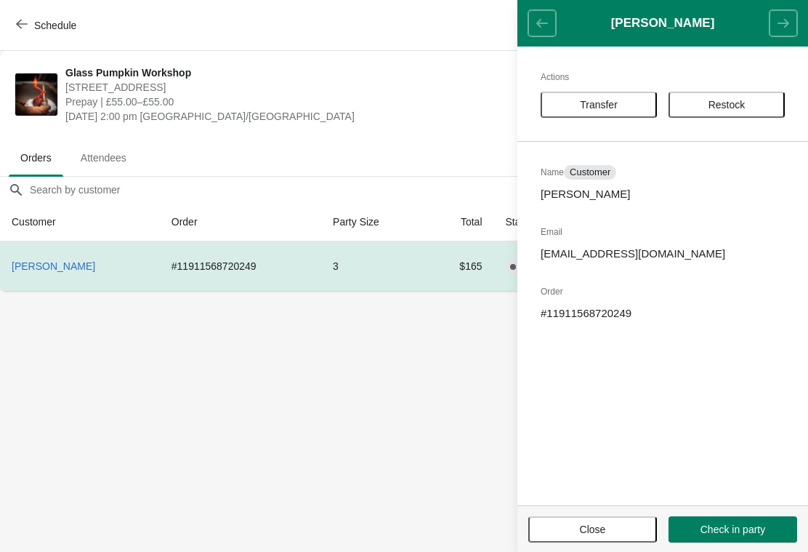
click at [629, 103] on span "Transfer" at bounding box center [599, 105] width 90 height 12
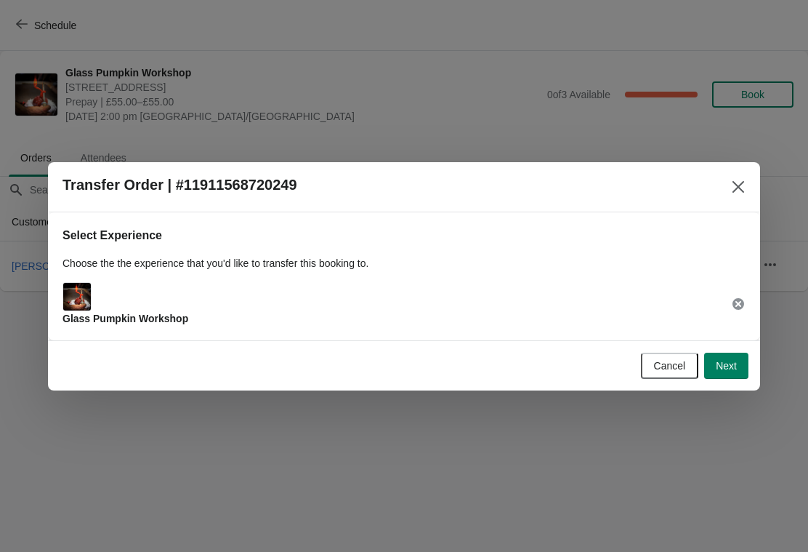
click at [720, 377] on button "Next" at bounding box center [726, 366] width 44 height 26
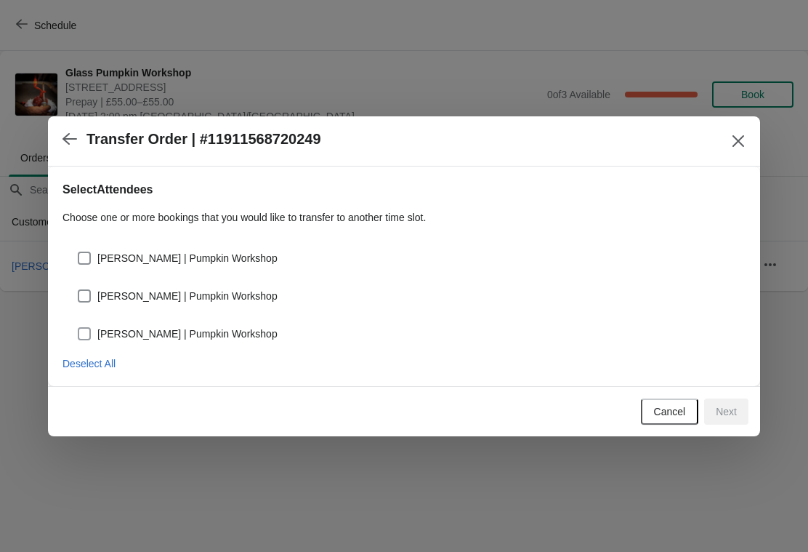
click at [81, 332] on span at bounding box center [84, 333] width 13 height 13
click at [79, 328] on input "karol nicholson | Pumpkin Workshop" at bounding box center [78, 327] width 1 height 1
checkbox input "true"
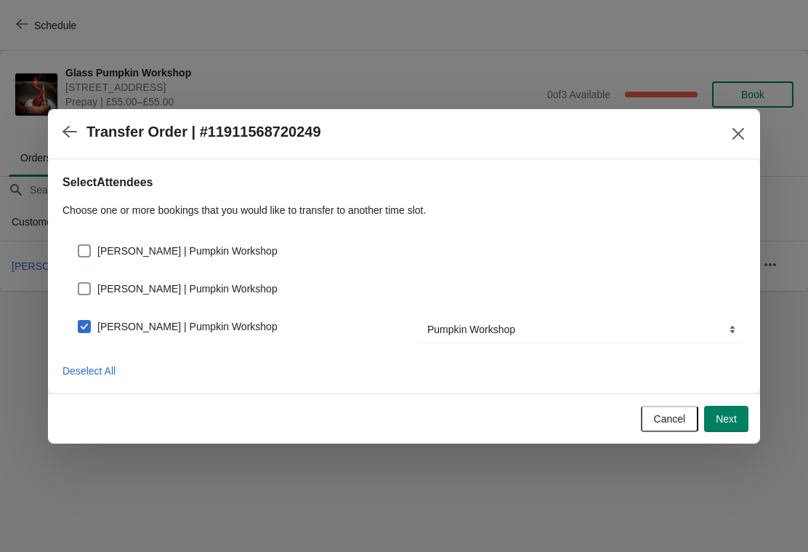
click at [89, 280] on label "karol nicholson | Pumpkin Workshop" at bounding box center [177, 288] width 201 height 20
click at [79, 282] on input "karol nicholson | Pumpkin Workshop" at bounding box center [78, 282] width 1 height 1
checkbox input "true"
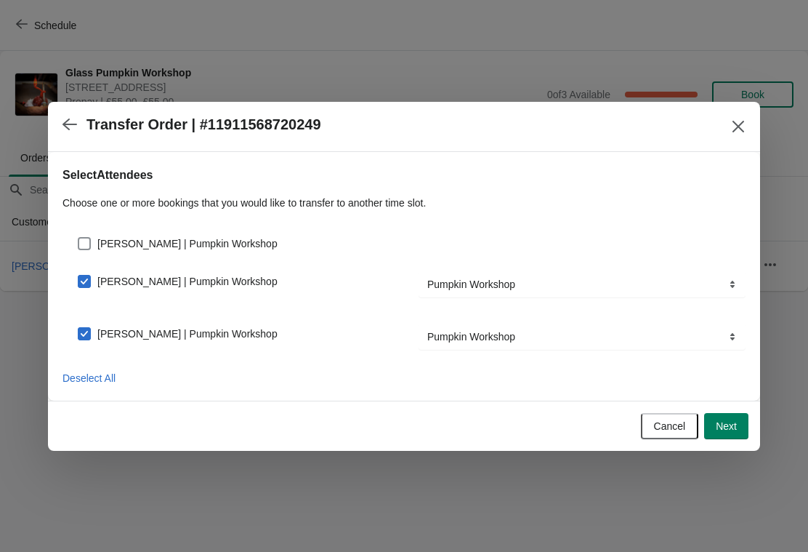
click at [88, 238] on span at bounding box center [84, 243] width 13 height 13
click at [79, 238] on input "Becky Morland | Pumpkin Workshop" at bounding box center [78, 237] width 1 height 1
checkbox input "true"
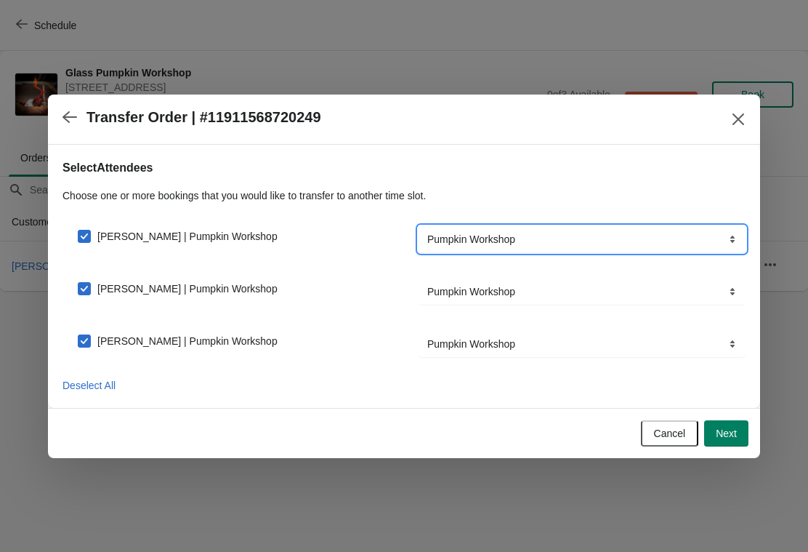
click at [724, 236] on select "Pumpkin Workshop" at bounding box center [582, 239] width 327 height 26
click at [734, 436] on span "Next" at bounding box center [726, 433] width 21 height 12
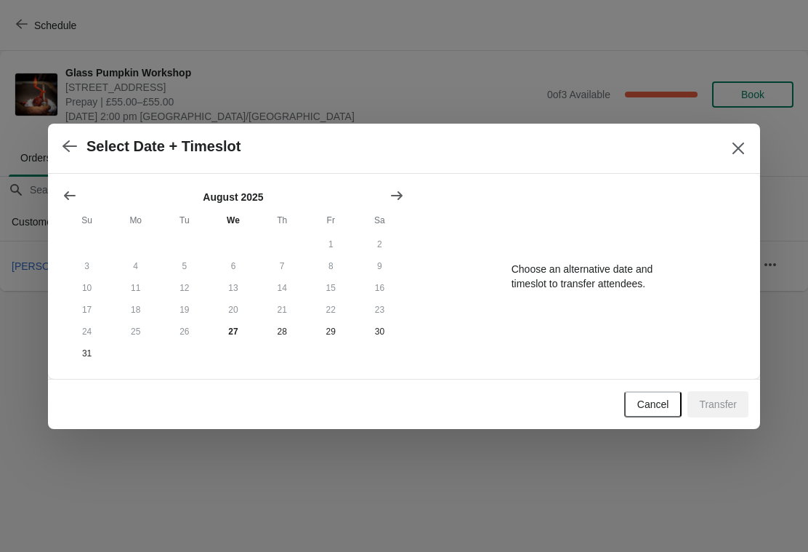
click at [381, 188] on div at bounding box center [234, 195] width 342 height 15
click at [397, 196] on icon "Show next month, September 2025" at bounding box center [397, 195] width 15 height 15
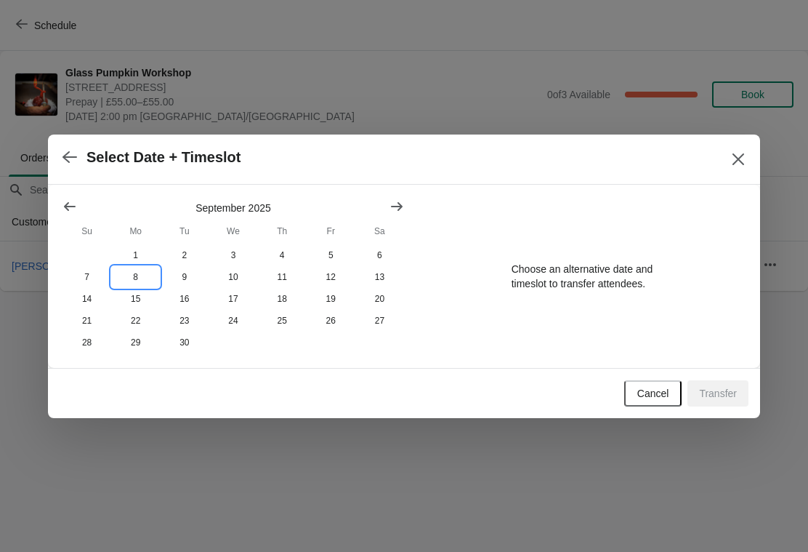
click at [139, 276] on button "8" at bounding box center [135, 277] width 49 height 22
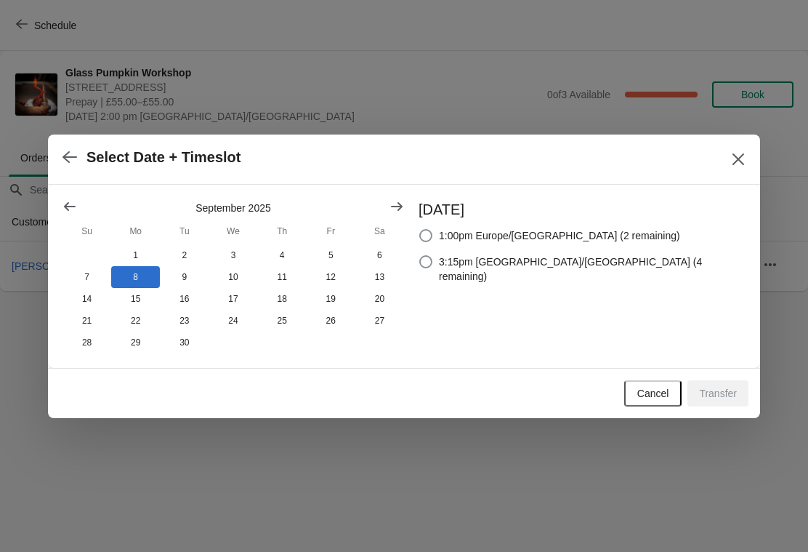
click at [401, 196] on button "Show next month, October 2025" at bounding box center [397, 206] width 26 height 26
click at [132, 292] on button "13" at bounding box center [135, 299] width 49 height 22
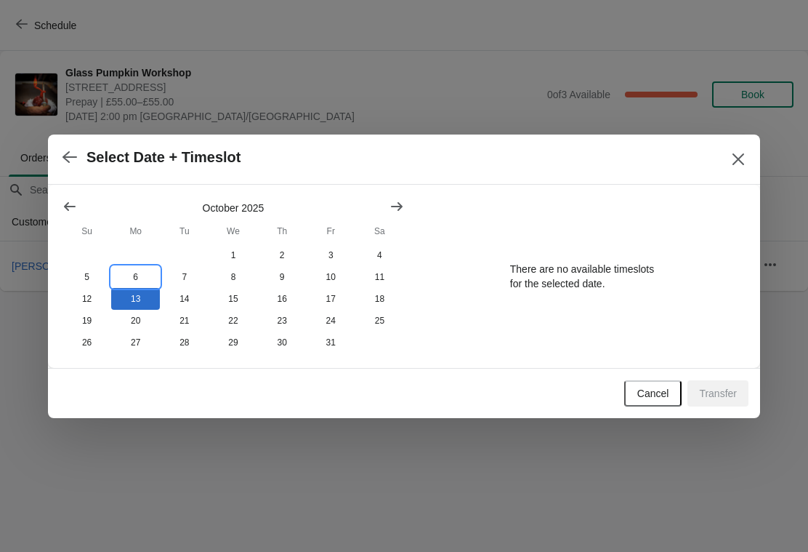
click at [136, 273] on button "6" at bounding box center [135, 277] width 49 height 22
click at [240, 251] on button "1" at bounding box center [233, 255] width 49 height 22
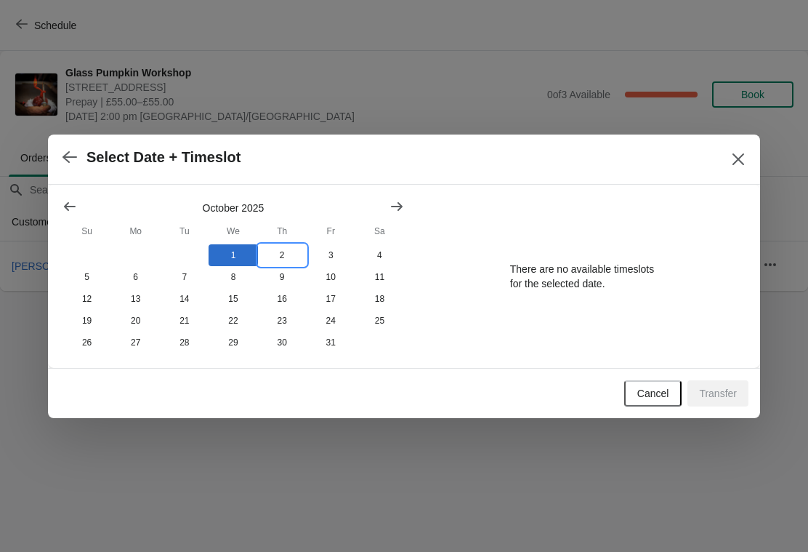
click at [281, 258] on button "2" at bounding box center [282, 255] width 49 height 22
click at [331, 250] on button "3" at bounding box center [331, 255] width 49 height 22
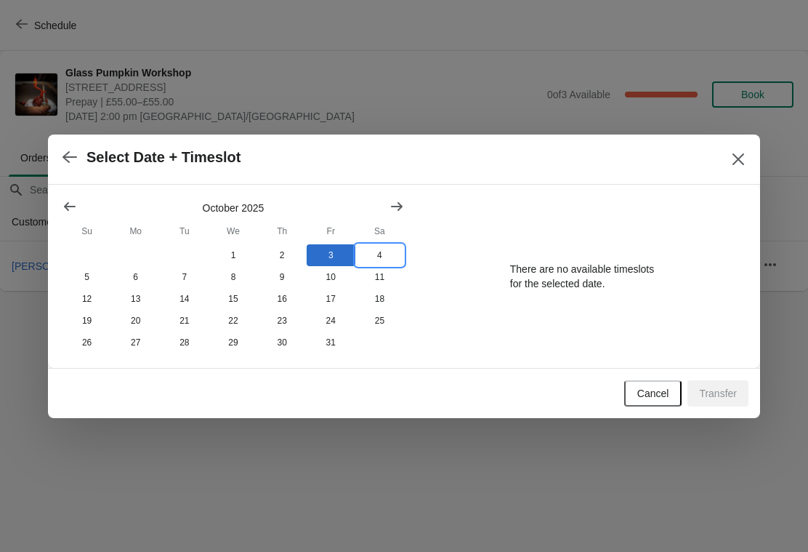
click at [379, 247] on button "4" at bounding box center [379, 255] width 49 height 22
click at [142, 294] on button "13" at bounding box center [135, 299] width 49 height 22
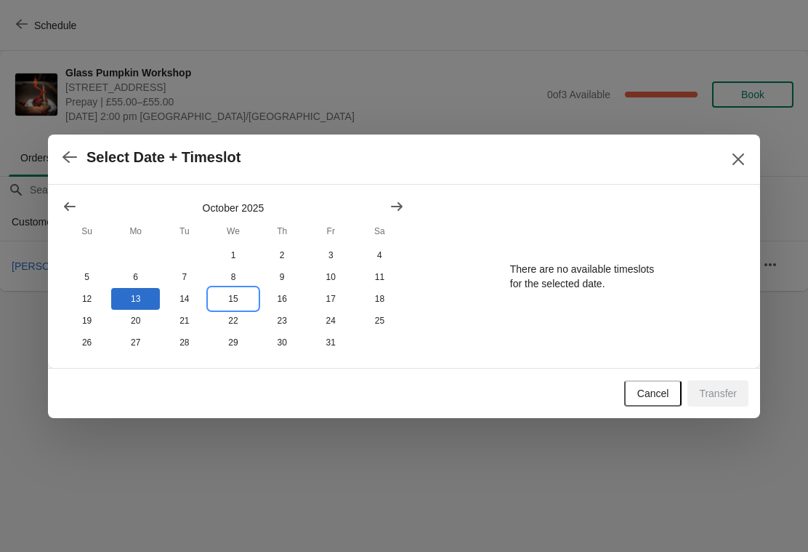
click at [235, 304] on button "15" at bounding box center [233, 299] width 49 height 22
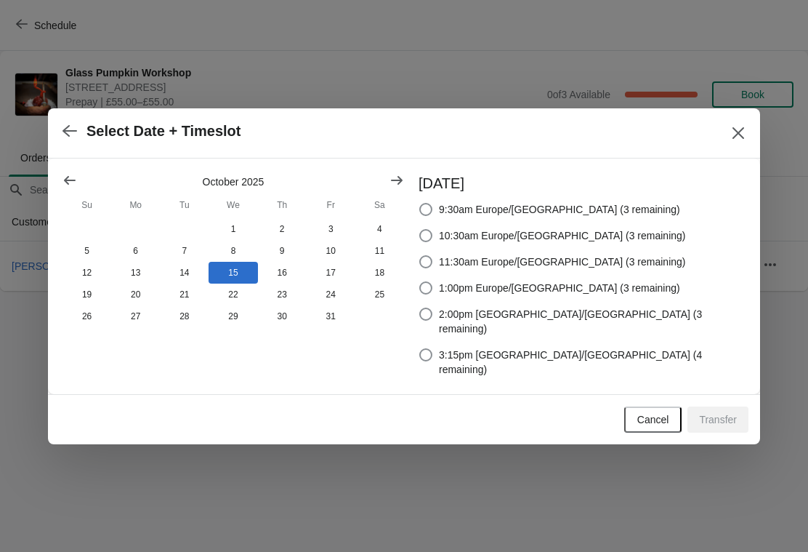
click at [653, 414] on span "Cancel" at bounding box center [654, 420] width 32 height 12
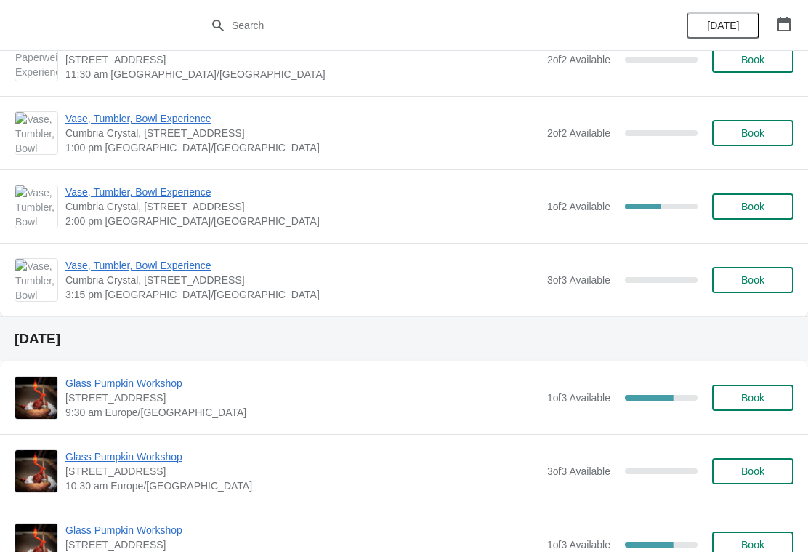
scroll to position [1836, 0]
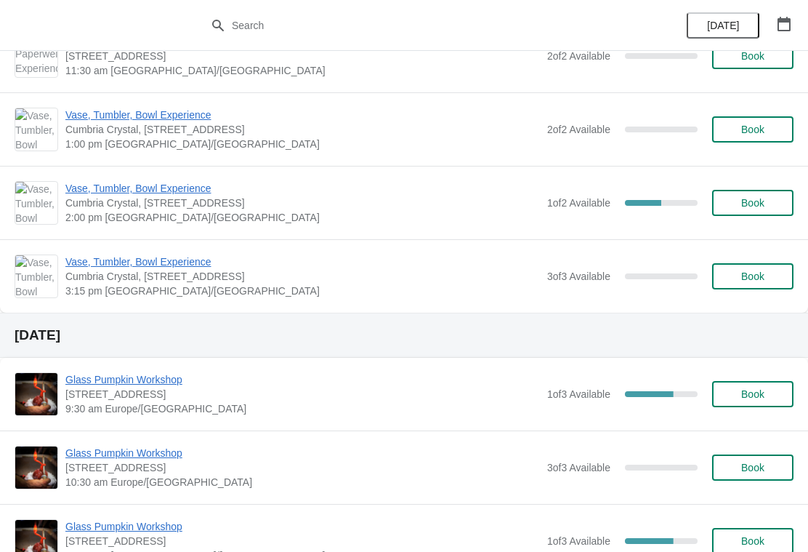
click at [791, 17] on icon "button" at bounding box center [784, 24] width 15 height 15
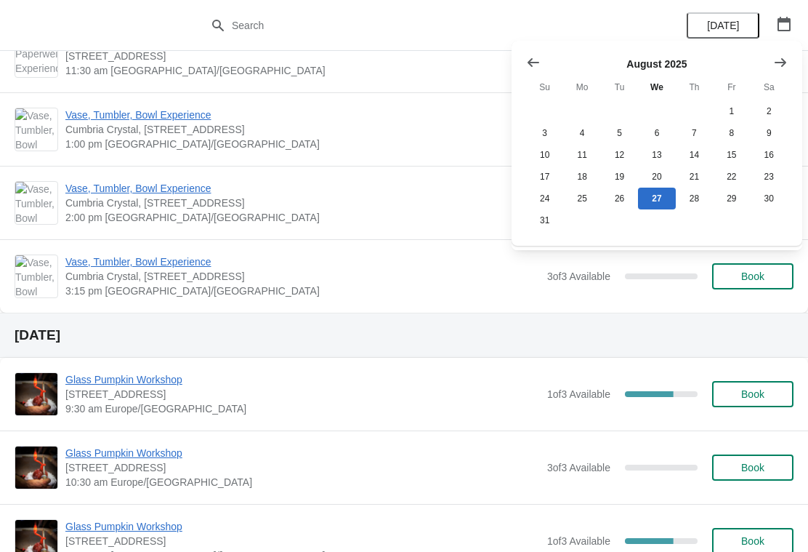
click at [779, 66] on icon "Show next month, September 2025" at bounding box center [780, 62] width 15 height 15
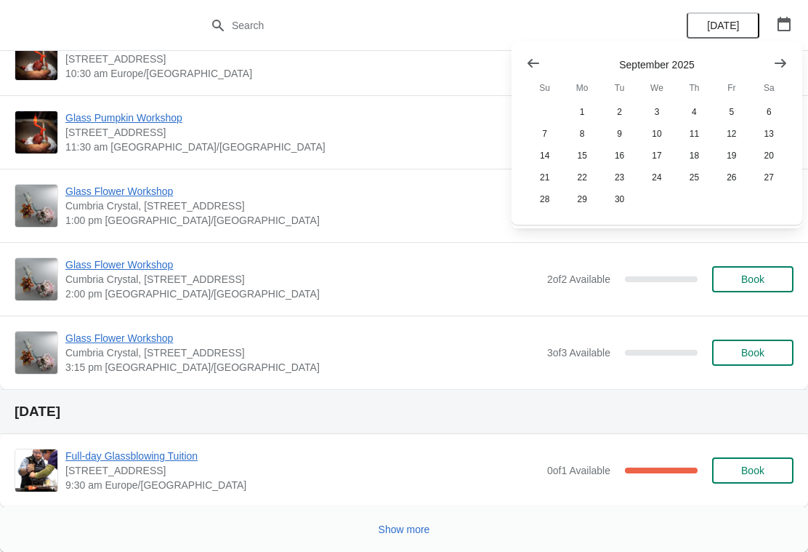
scroll to position [2244, 0]
click at [796, 17] on button "button" at bounding box center [784, 24] width 26 height 26
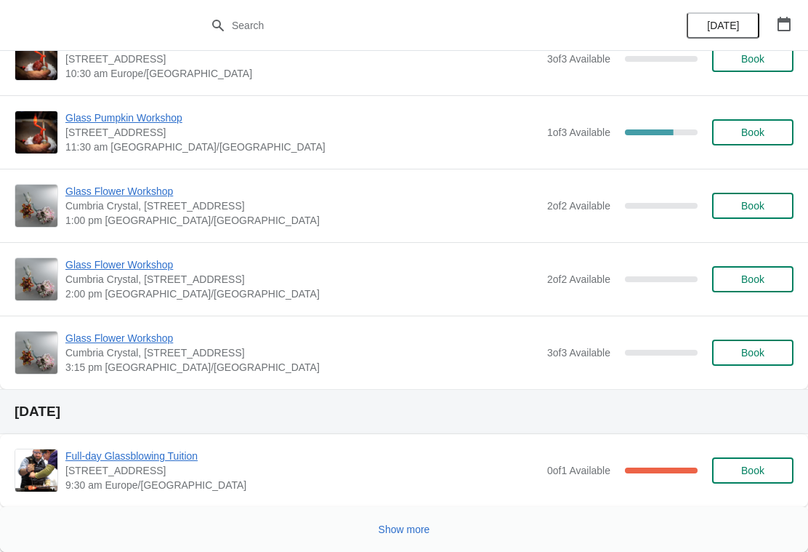
click at [417, 525] on span "Show more" at bounding box center [405, 529] width 52 height 12
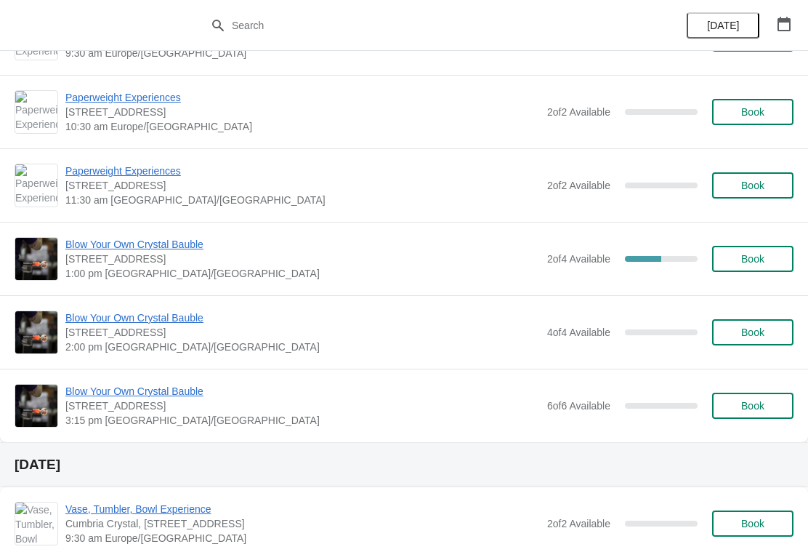
scroll to position [4296, 0]
